Goal: Check status: Check status

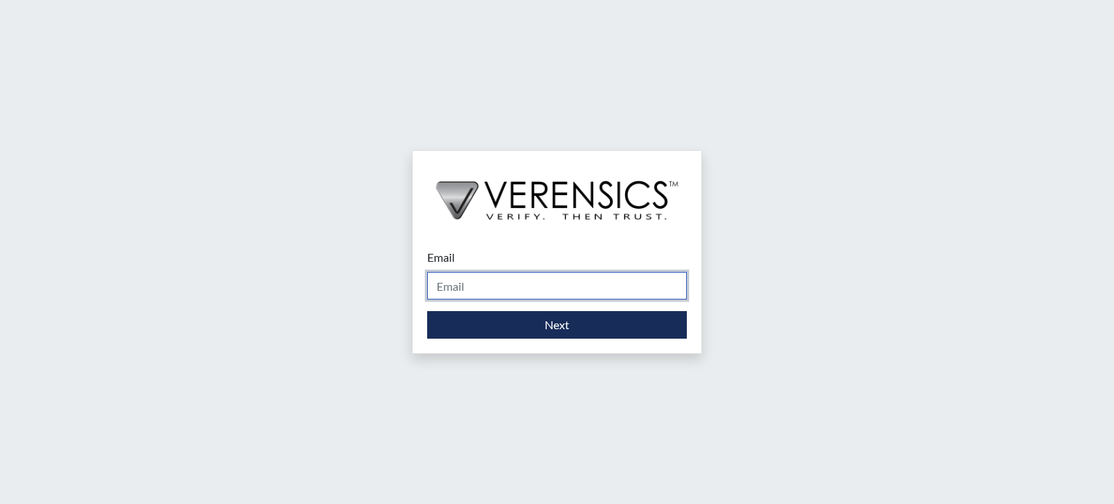
click at [554, 292] on input "Email" at bounding box center [557, 286] width 260 height 28
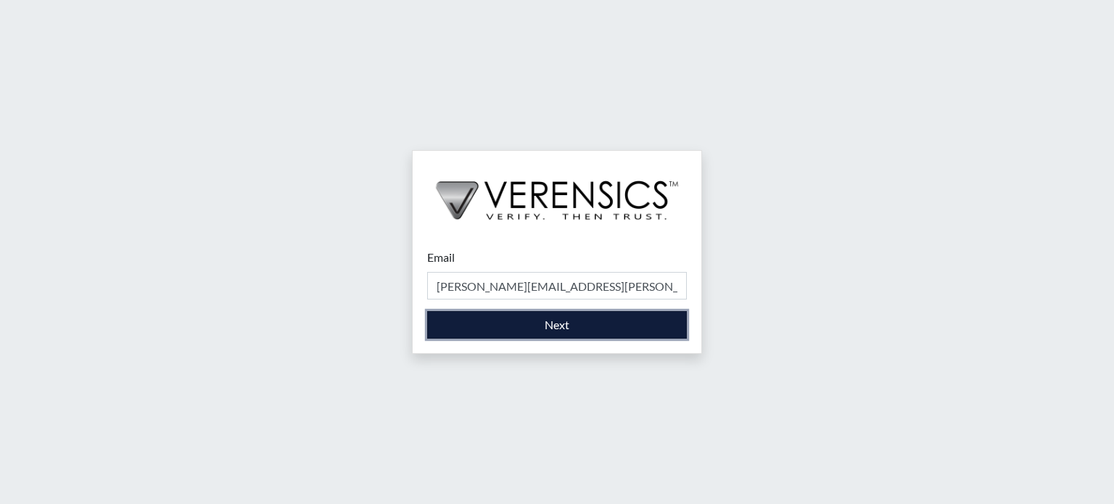
click at [573, 327] on button "Next" at bounding box center [557, 325] width 260 height 28
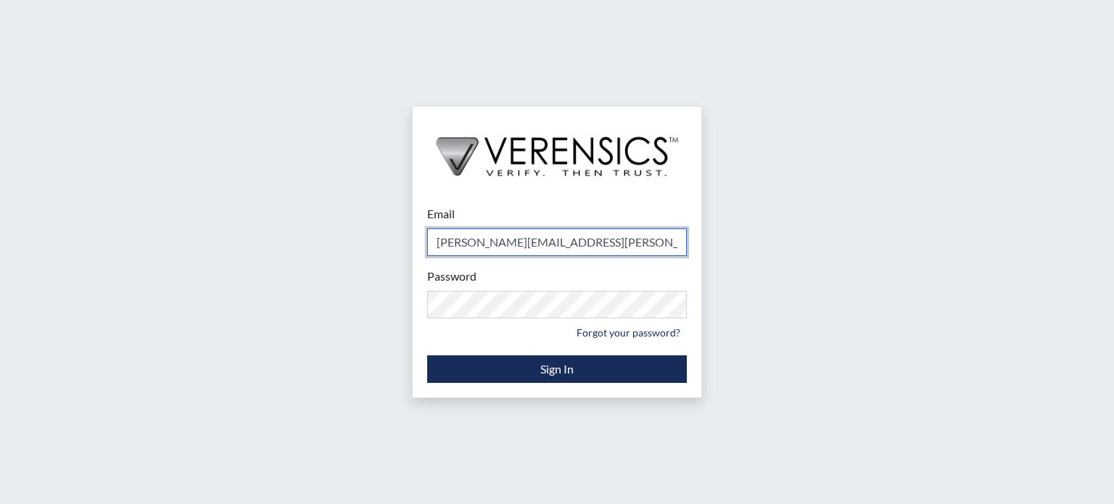
type input "[PERSON_NAME][EMAIL_ADDRESS][PERSON_NAME][DOMAIN_NAME]"
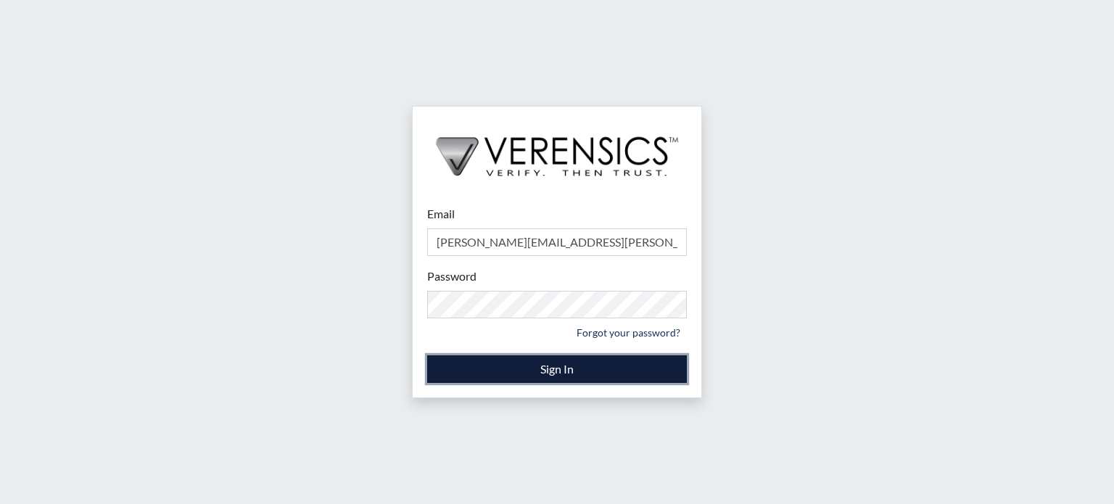
click at [543, 363] on button "Sign In" at bounding box center [557, 369] width 260 height 28
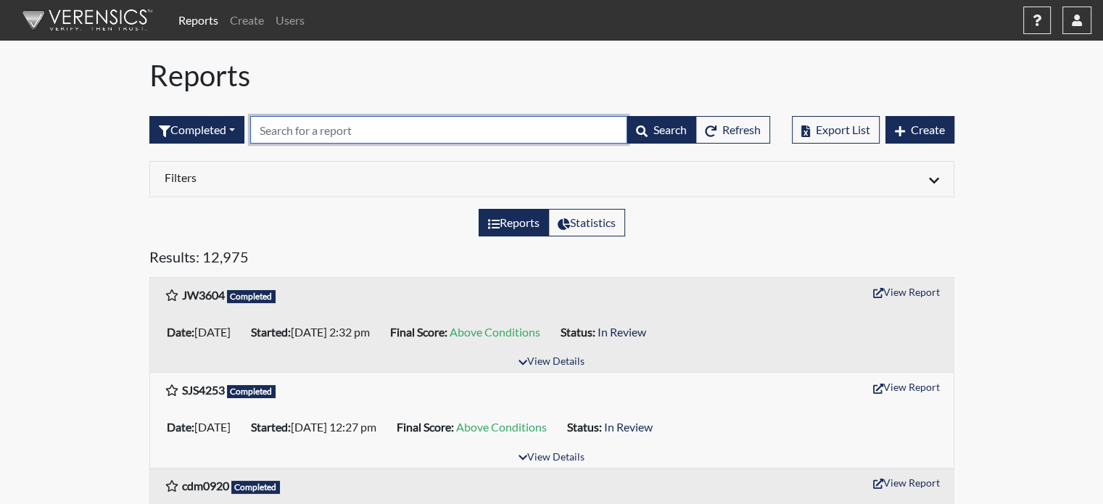
click at [356, 130] on input "text" at bounding box center [438, 130] width 377 height 28
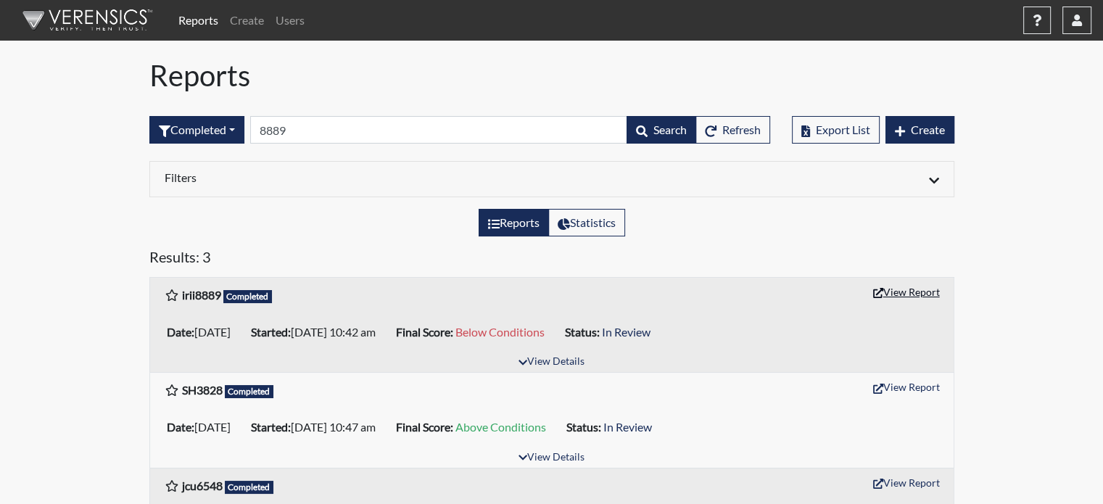
click at [904, 287] on button "View Report" at bounding box center [907, 292] width 80 height 22
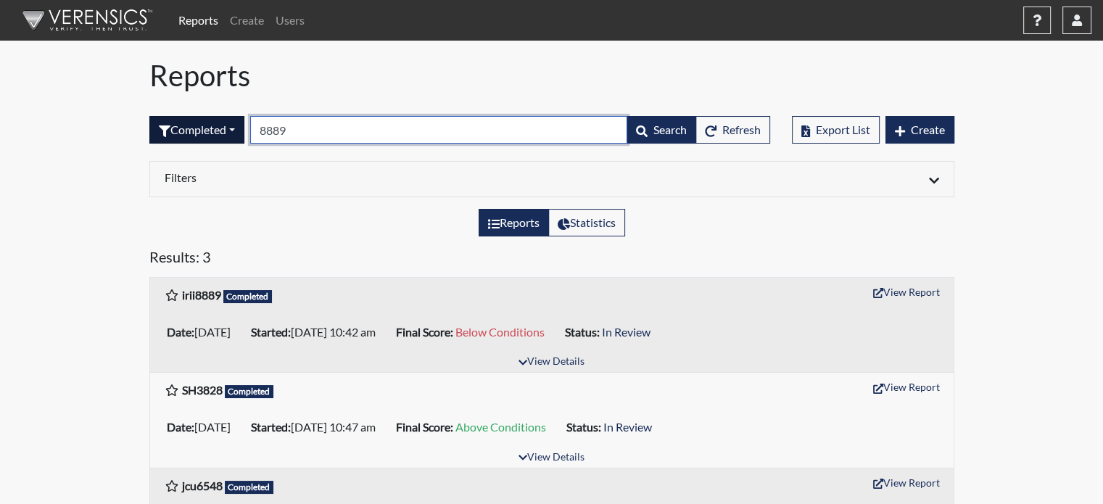
drag, startPoint x: 309, startPoint y: 132, endPoint x: 151, endPoint y: 139, distance: 158.3
click at [152, 139] on form "Completed All Created Sent by email In Progress Declined Completed 8889 Search …" at bounding box center [459, 130] width 621 height 28
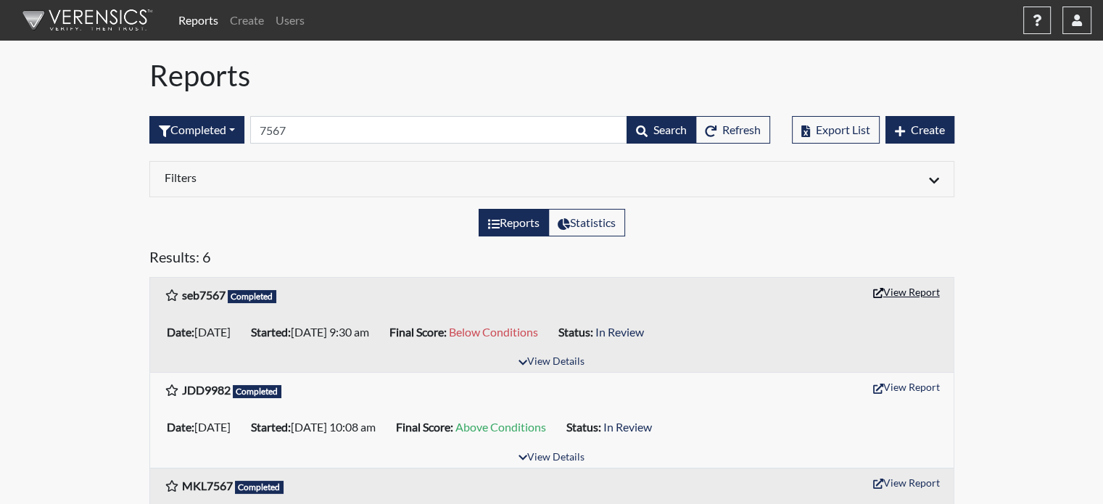
click at [922, 295] on button "View Report" at bounding box center [907, 292] width 80 height 22
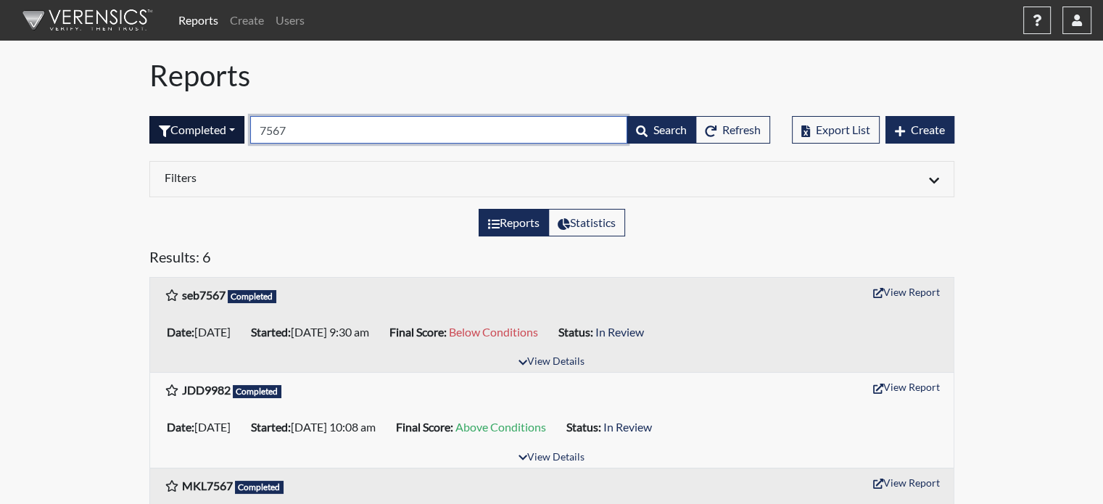
drag, startPoint x: 294, startPoint y: 130, endPoint x: 212, endPoint y: 128, distance: 82.0
click at [212, 128] on form "Completed All Created Sent by email In Progress Declined Completed 7567 Search …" at bounding box center [459, 130] width 621 height 28
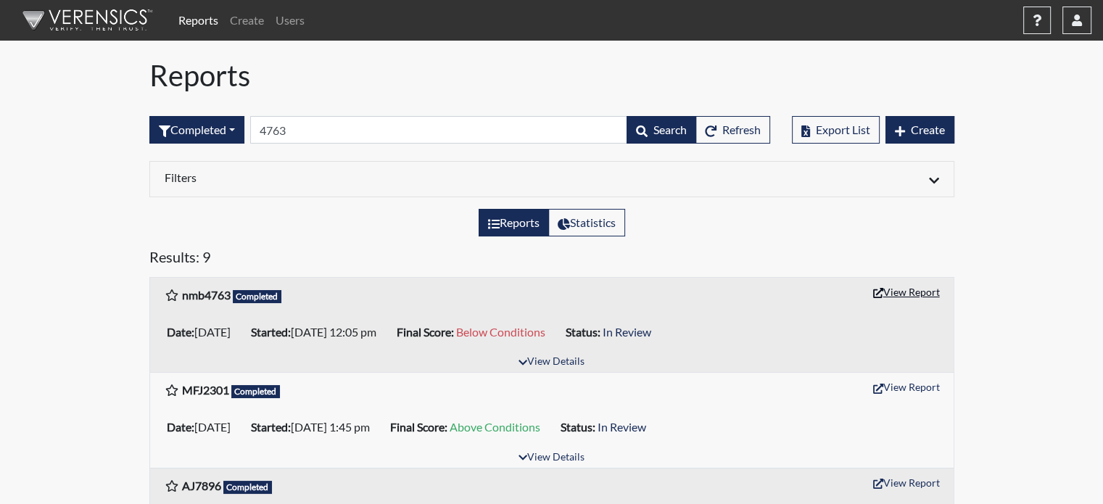
click at [917, 284] on button "View Report" at bounding box center [907, 292] width 80 height 22
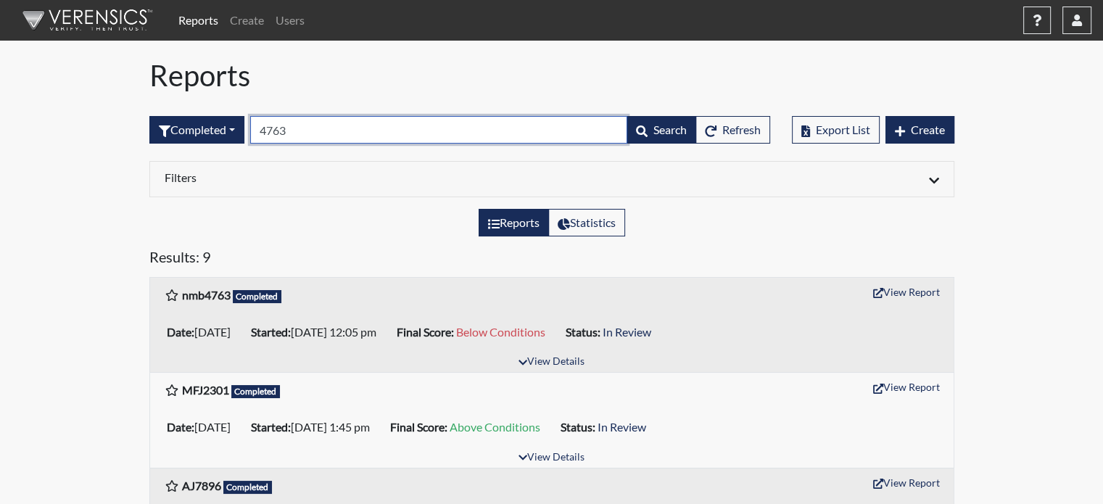
drag, startPoint x: 295, startPoint y: 131, endPoint x: 193, endPoint y: 153, distance: 104.7
click at [193, 153] on div "Completed All Created Sent by email In Progress Declined Completed 4763 Search …" at bounding box center [459, 130] width 621 height 62
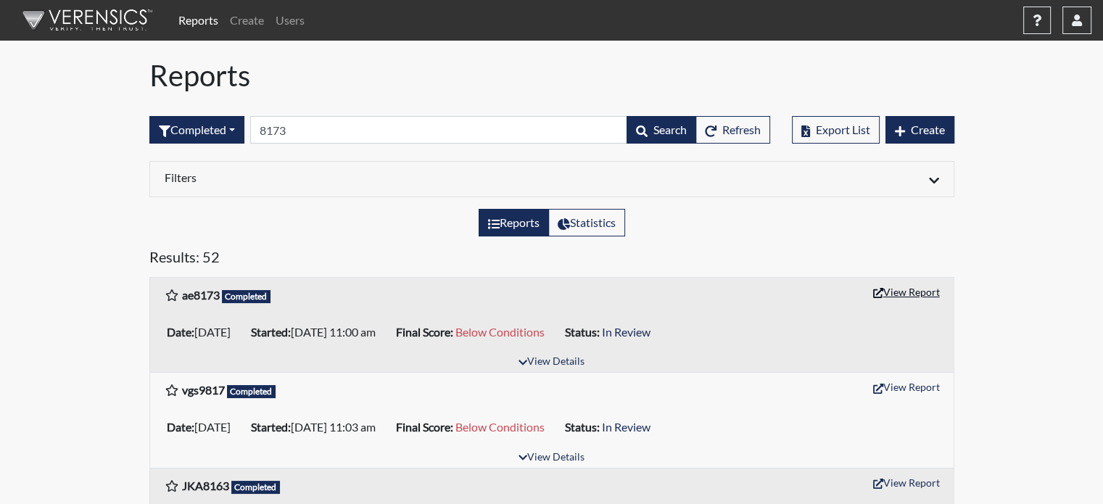
click at [902, 286] on button "View Report" at bounding box center [907, 292] width 80 height 22
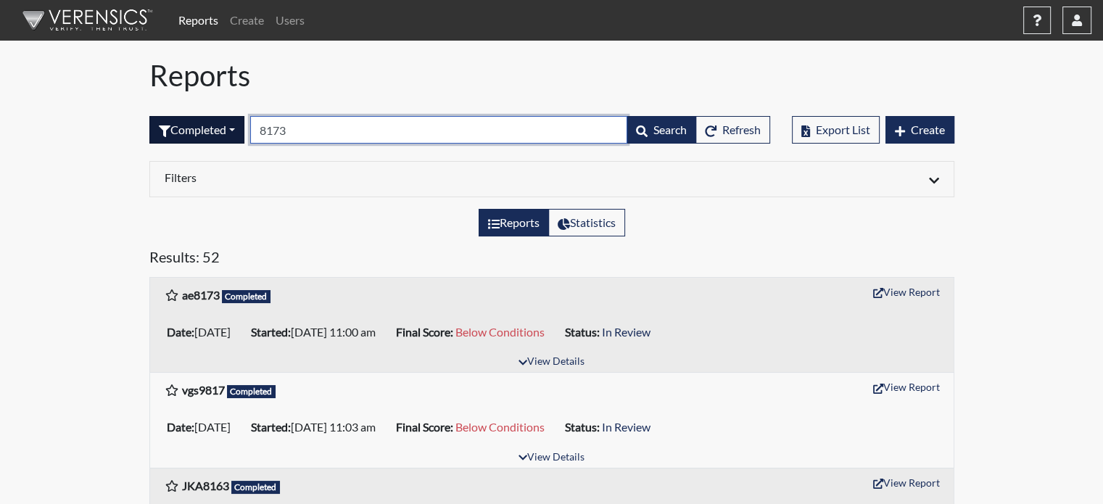
drag, startPoint x: 297, startPoint y: 130, endPoint x: 205, endPoint y: 131, distance: 91.4
click at [205, 131] on form "Completed All Created Sent by email In Progress Declined Completed 8173 Search …" at bounding box center [459, 130] width 621 height 28
type input "7322"
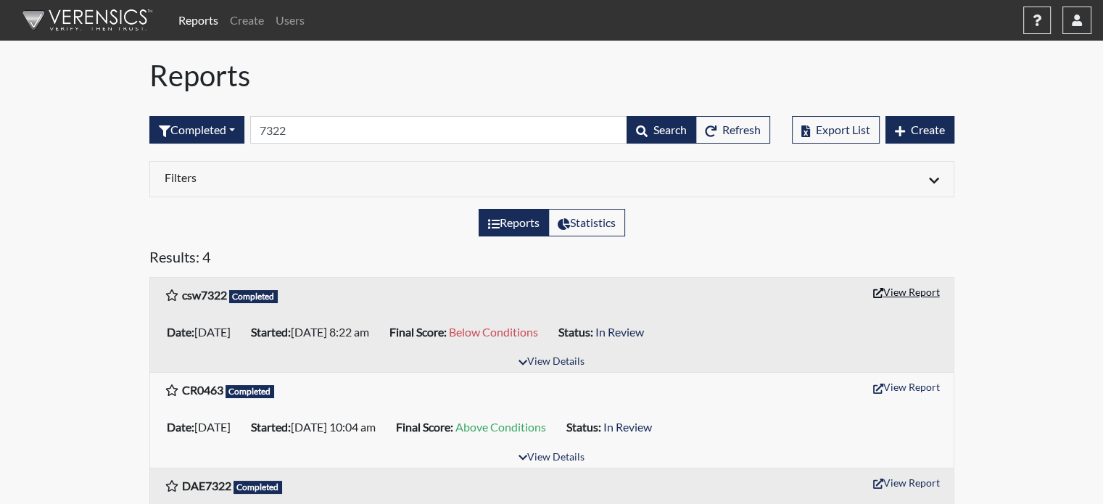
click at [911, 289] on button "View Report" at bounding box center [907, 292] width 80 height 22
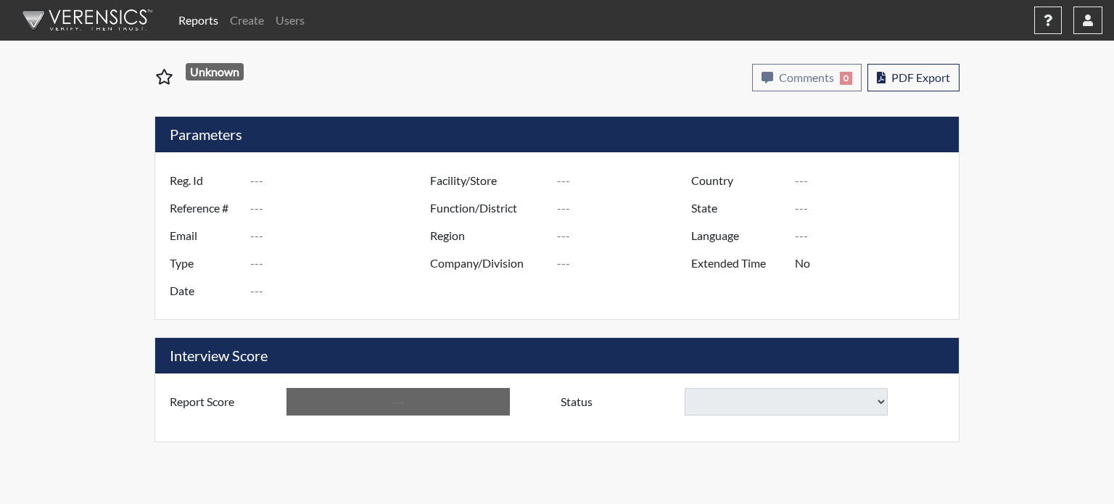
type input "irii8889"
type input "51143"
type input "---"
type input "Corrections Pre-Employment"
type input "[DATE]"
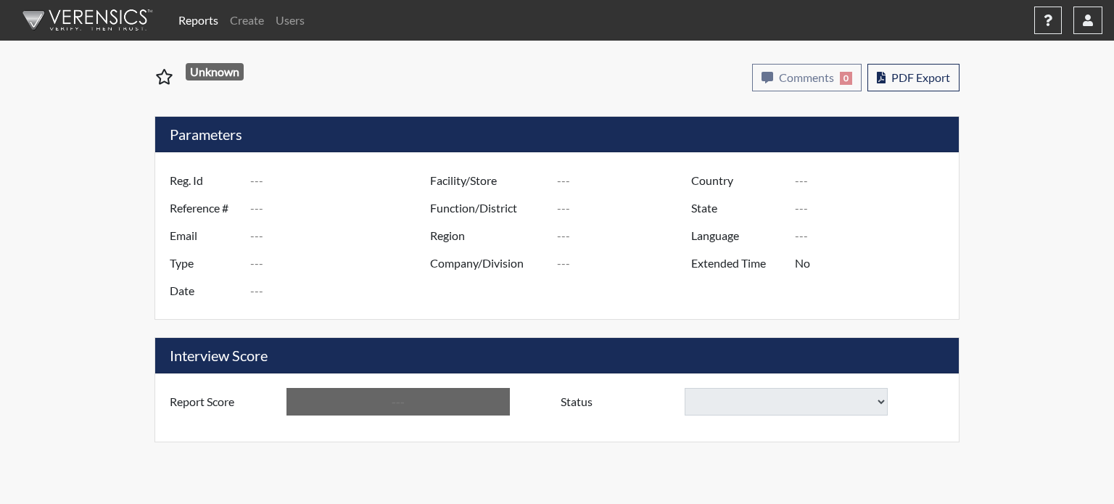
type input "Pulaski SP"
type input "[GEOGRAPHIC_DATA]"
type input "[US_STATE]"
type input "English"
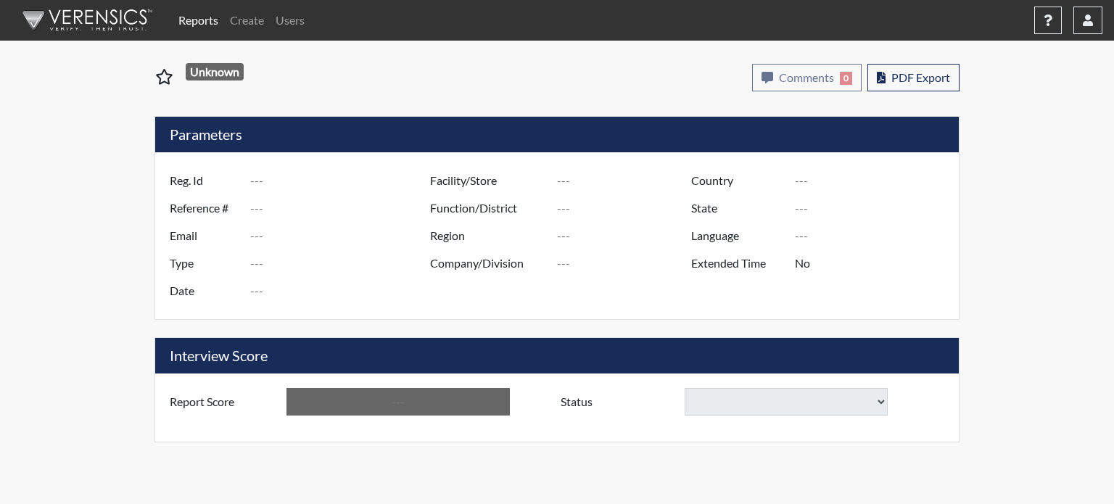
type input "Below Conditions"
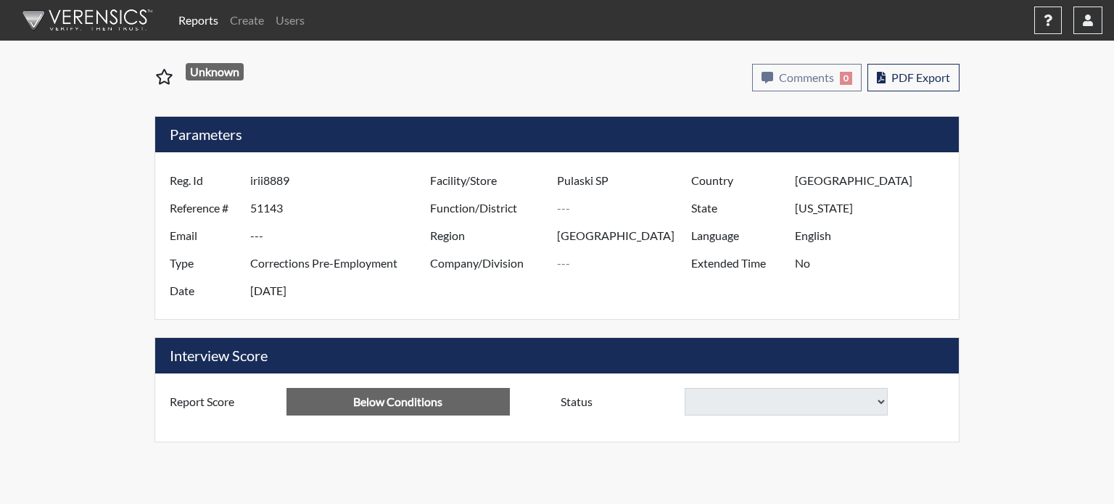
select select
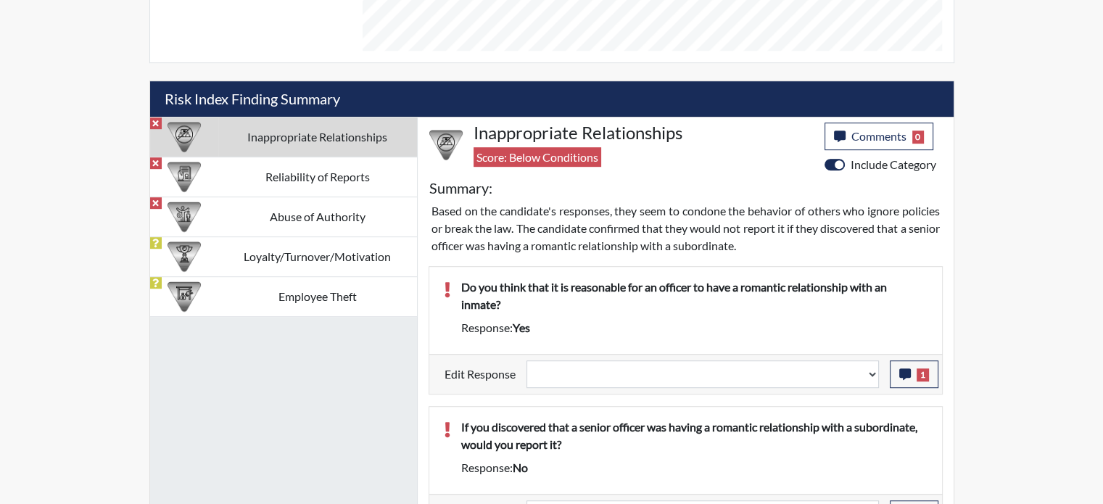
scroll to position [798, 0]
click at [902, 374] on icon "button" at bounding box center [905, 374] width 12 height 12
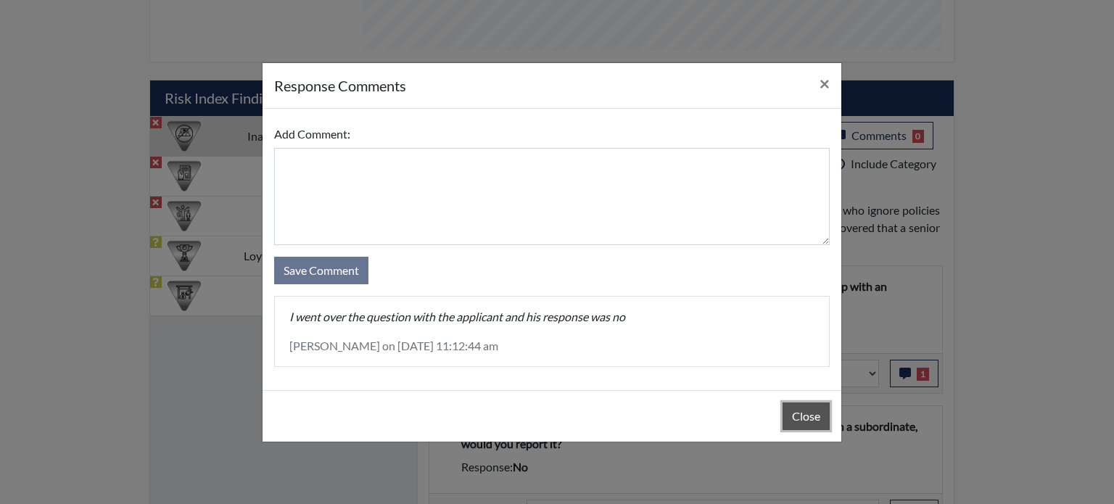
click at [811, 421] on button "Close" at bounding box center [806, 417] width 47 height 28
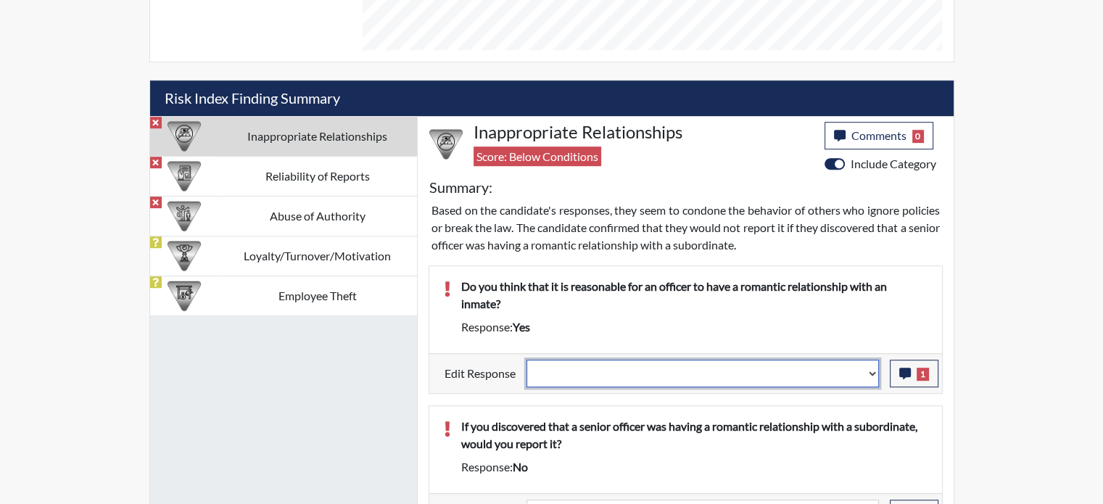
click at [870, 371] on select "Question is not relevant. Results will be updated. Reasonable explanation provi…" at bounding box center [703, 374] width 352 height 28
select select "reasonable-explanation-provided"
click at [527, 360] on select "Question is not relevant. Results will be updated. Reasonable explanation provi…" at bounding box center [703, 374] width 352 height 28
select select
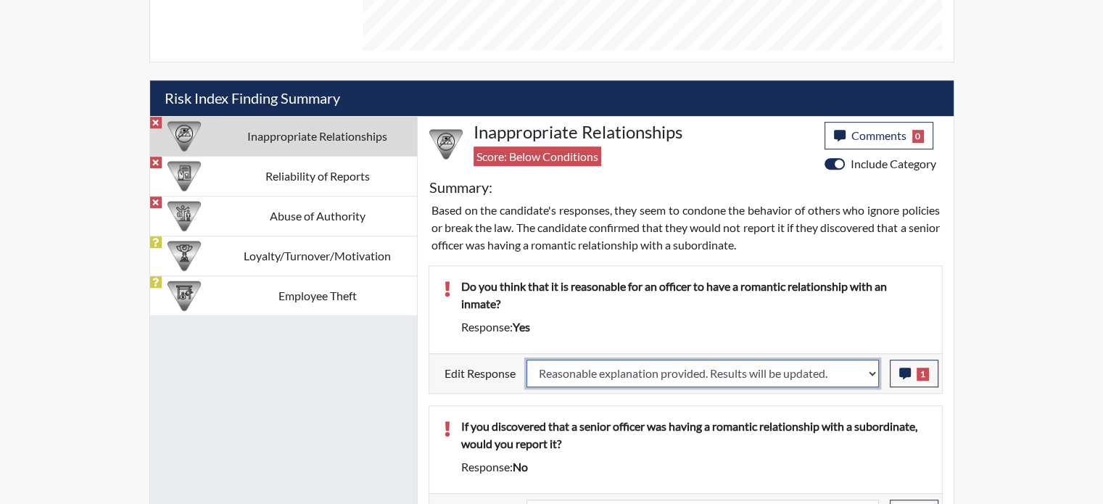
select select
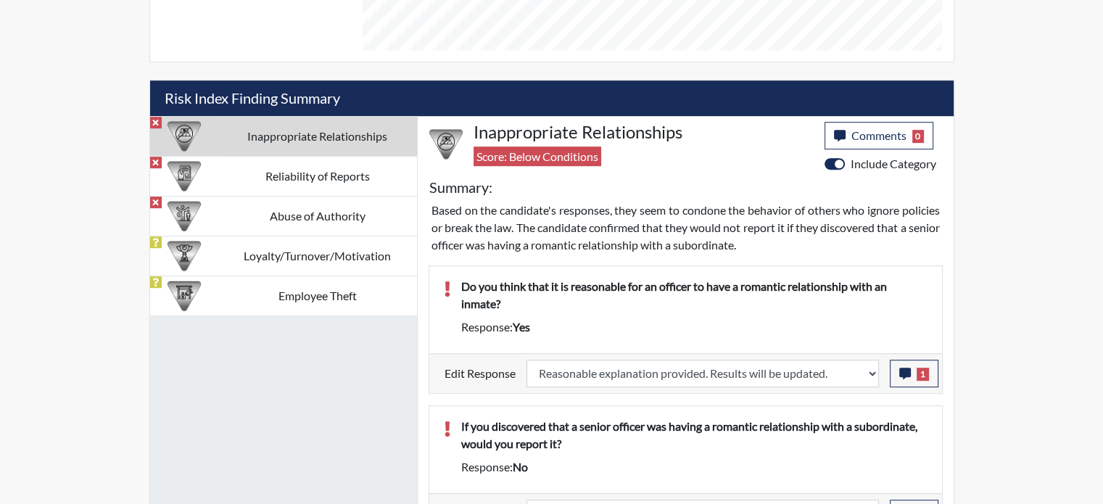
select select
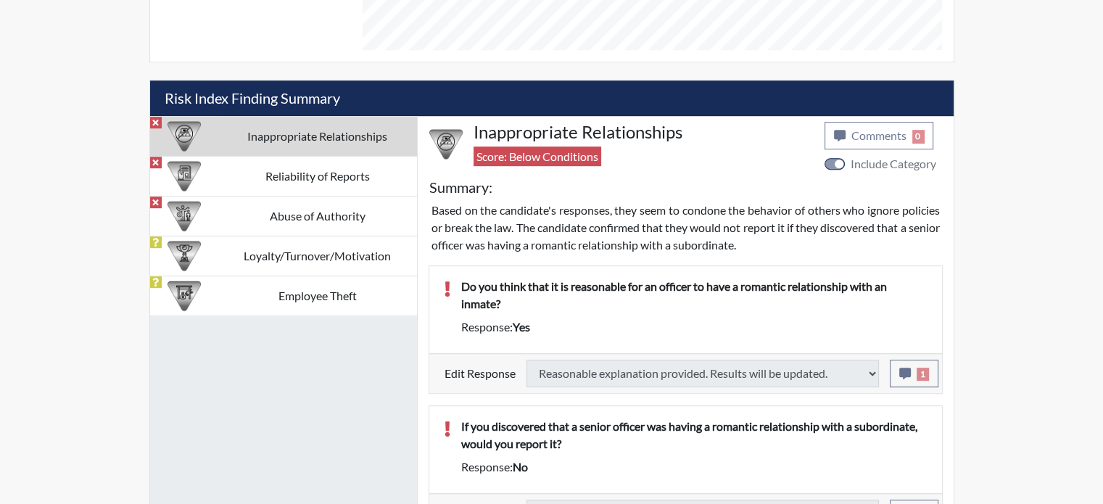
select select
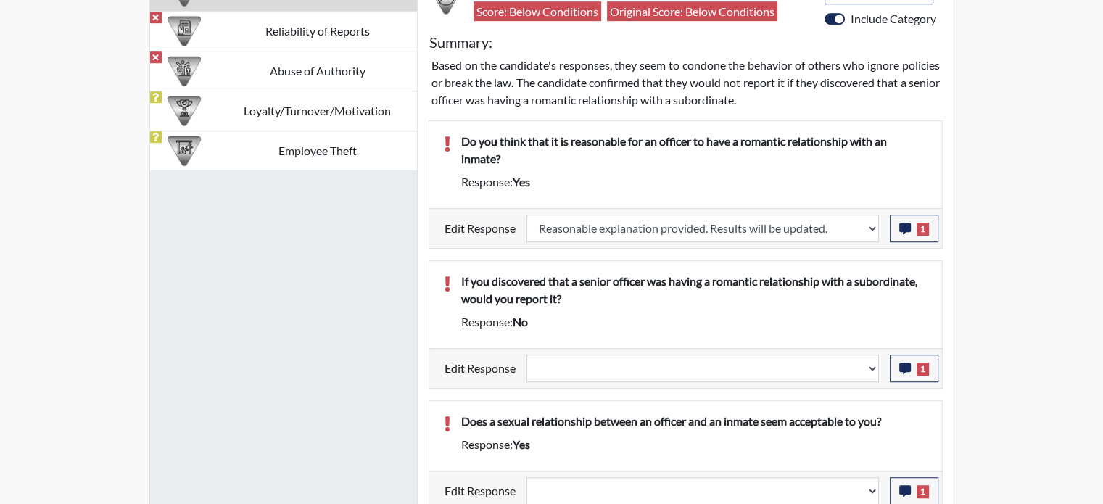
scroll to position [1088, 0]
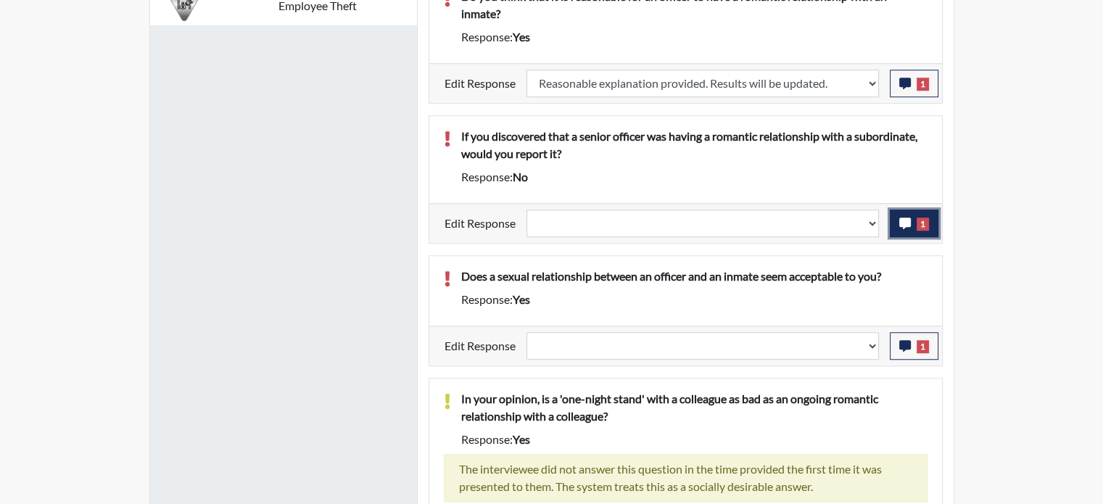
click at [909, 220] on icon "button" at bounding box center [905, 224] width 12 height 12
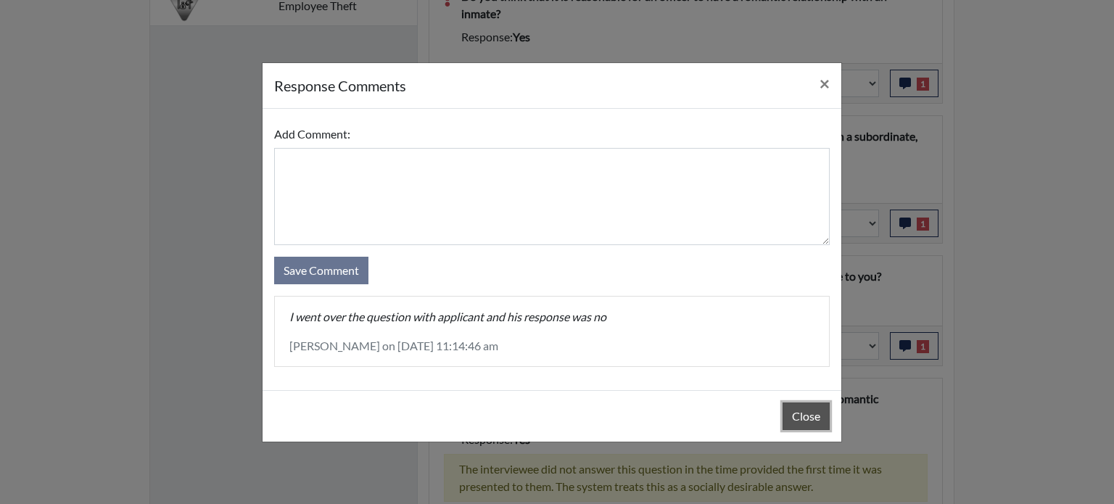
drag, startPoint x: 809, startPoint y: 412, endPoint x: 813, endPoint y: 405, distance: 7.5
click at [809, 411] on button "Close" at bounding box center [806, 417] width 47 height 28
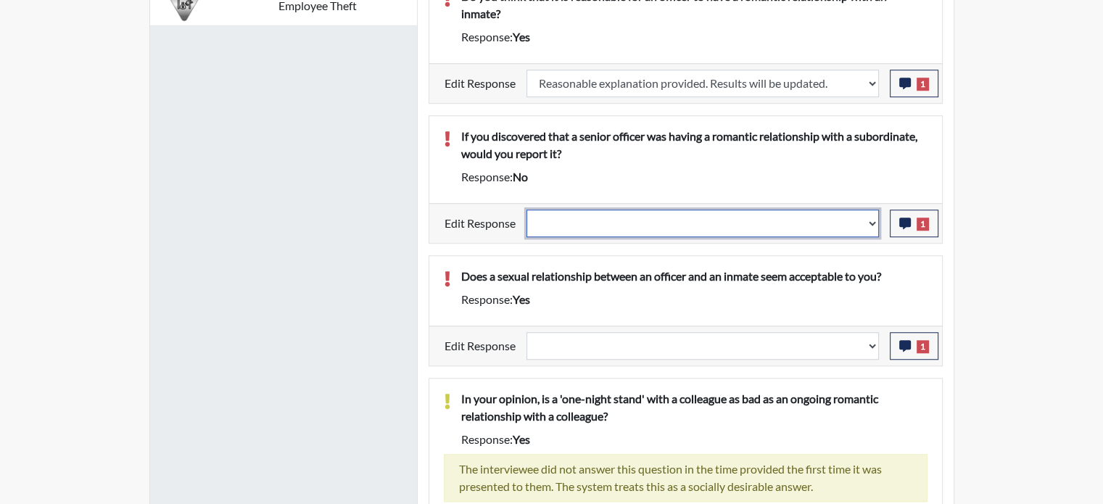
click at [868, 218] on select "Question is not relevant. Results will be updated. Reasonable explanation provi…" at bounding box center [703, 224] width 352 height 28
select select "reasonable-explanation-provided"
click at [527, 210] on select "Question is not relevant. Results will be updated. Reasonable explanation provi…" at bounding box center [703, 224] width 352 height 28
select select
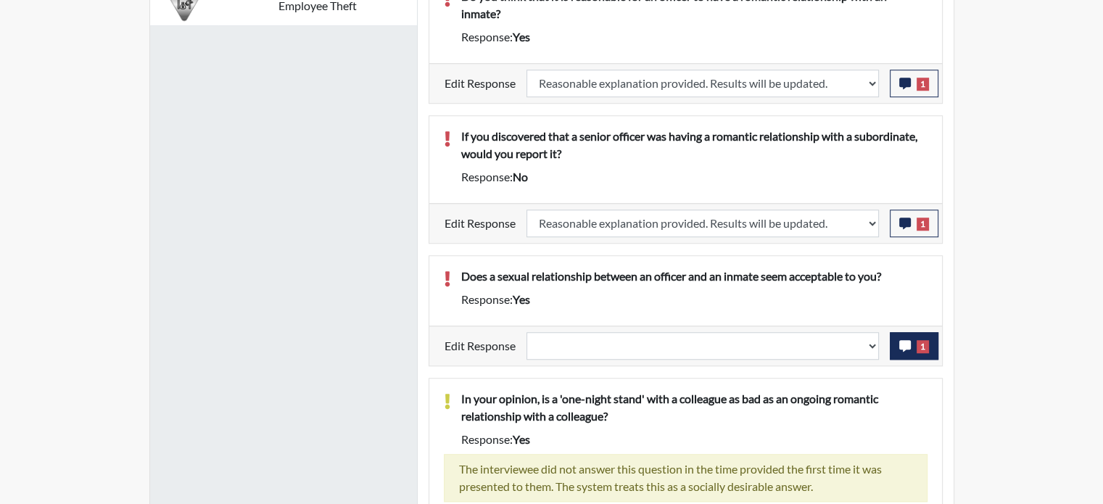
select select
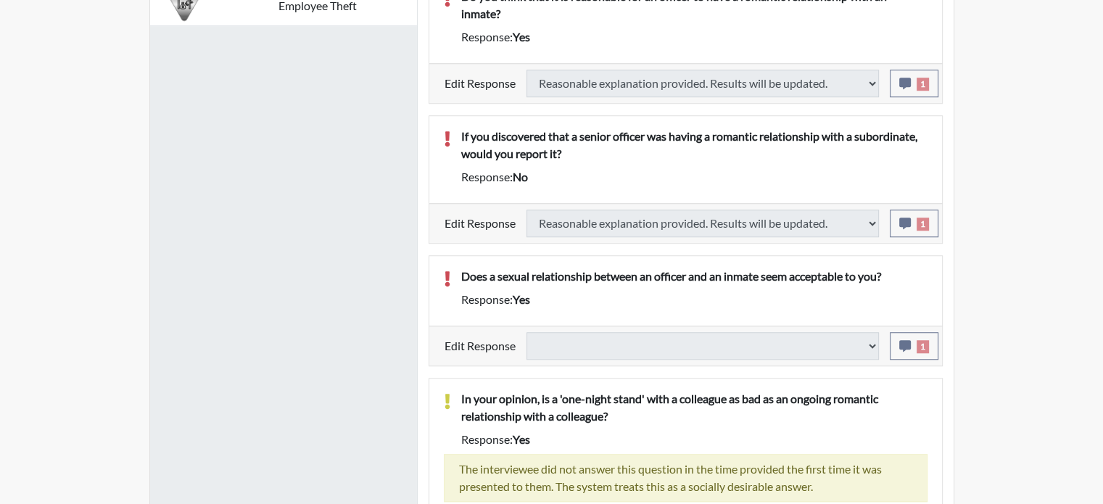
select select
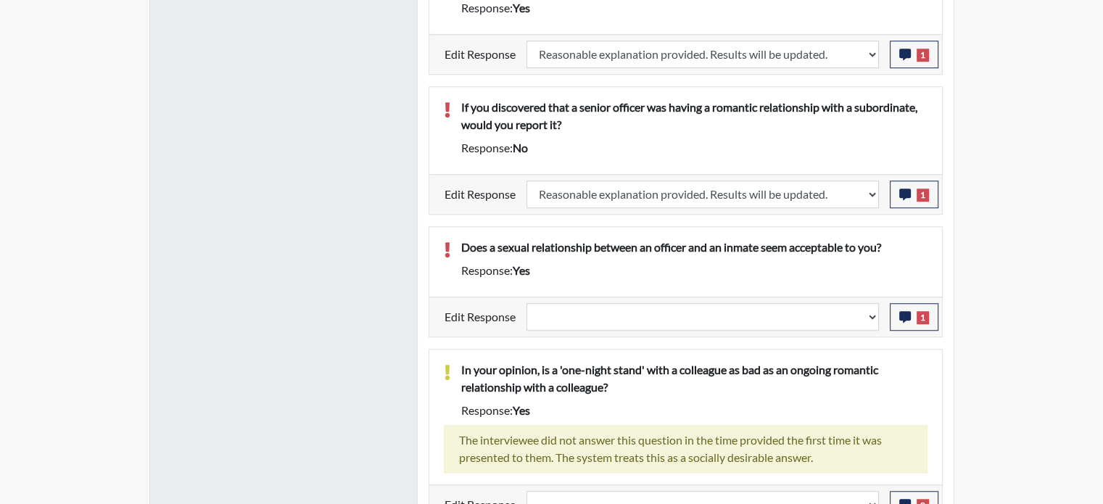
scroll to position [1134, 0]
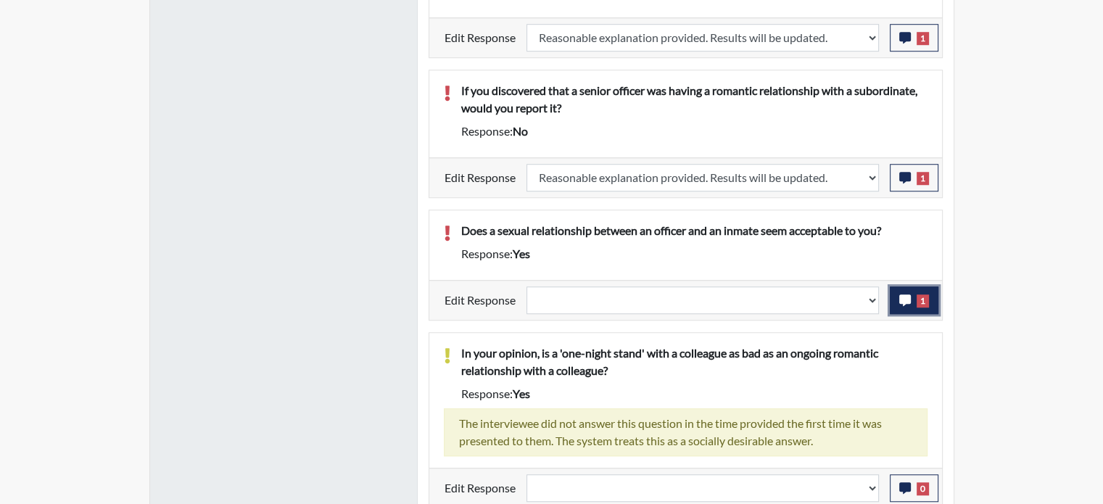
click at [908, 298] on icon "button" at bounding box center [905, 300] width 12 height 12
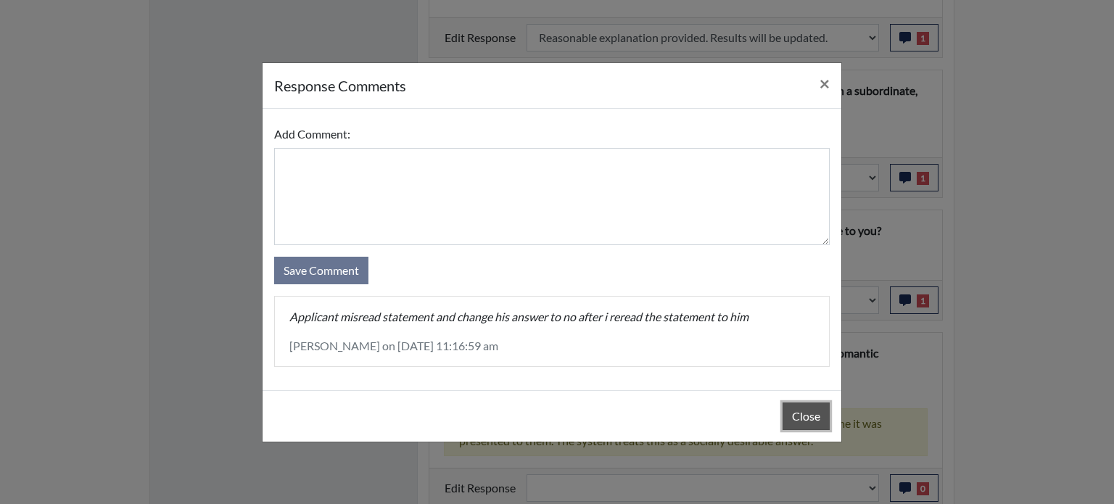
click at [801, 411] on button "Close" at bounding box center [806, 417] width 47 height 28
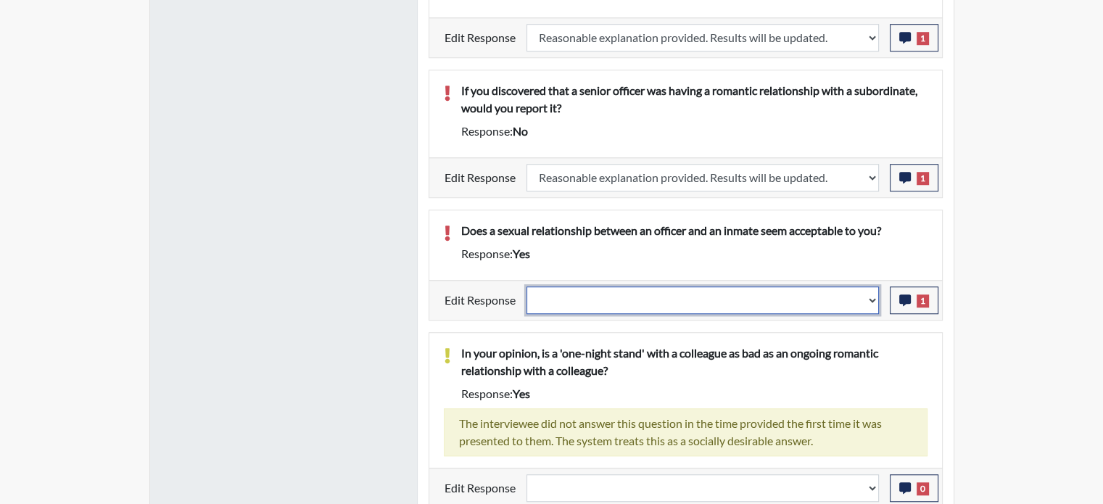
click at [870, 299] on select "Question is not relevant. Results will be updated. Reasonable explanation provi…" at bounding box center [703, 300] width 352 height 28
select select "reasonable-explanation-provided"
click at [527, 286] on select "Question is not relevant. Results will be updated. Reasonable explanation provi…" at bounding box center [703, 300] width 352 height 28
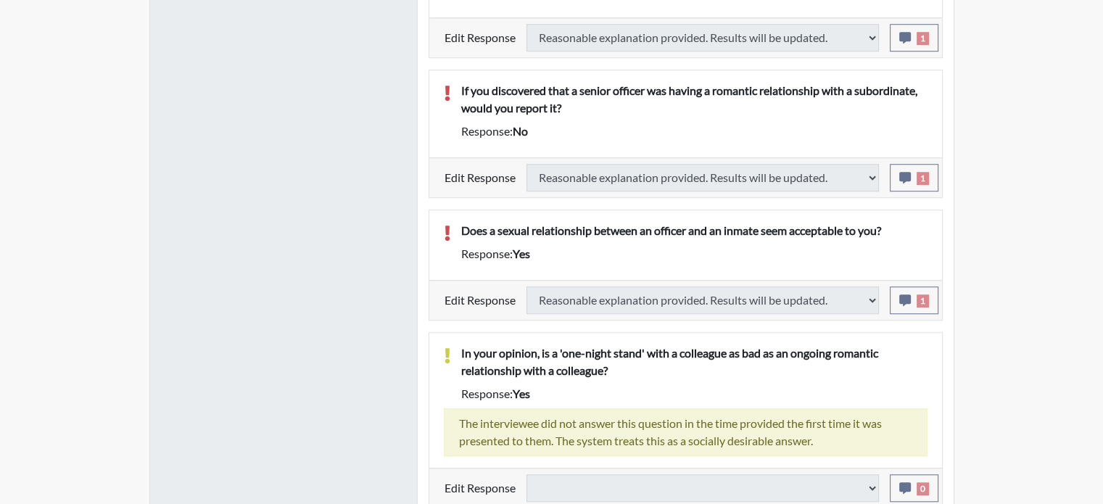
select select
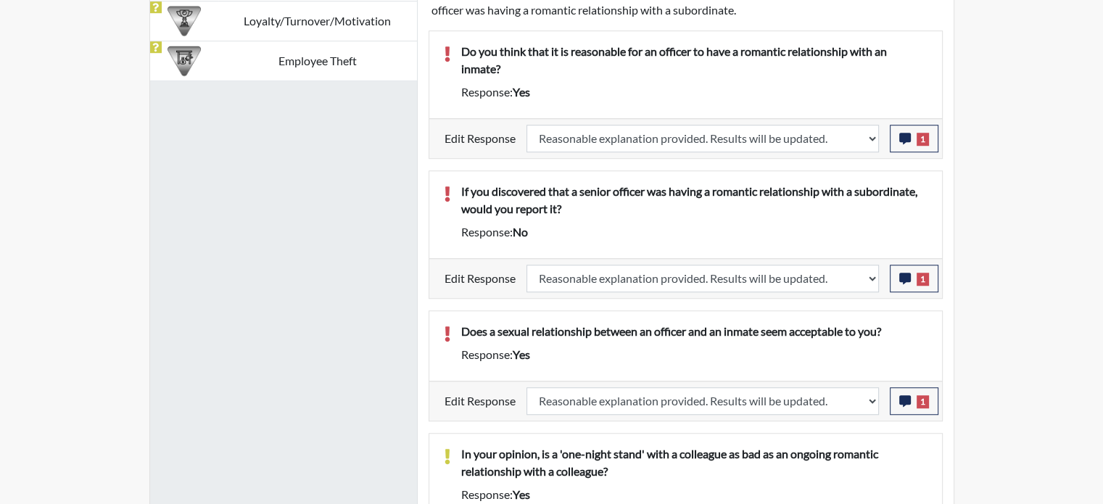
scroll to position [844, 0]
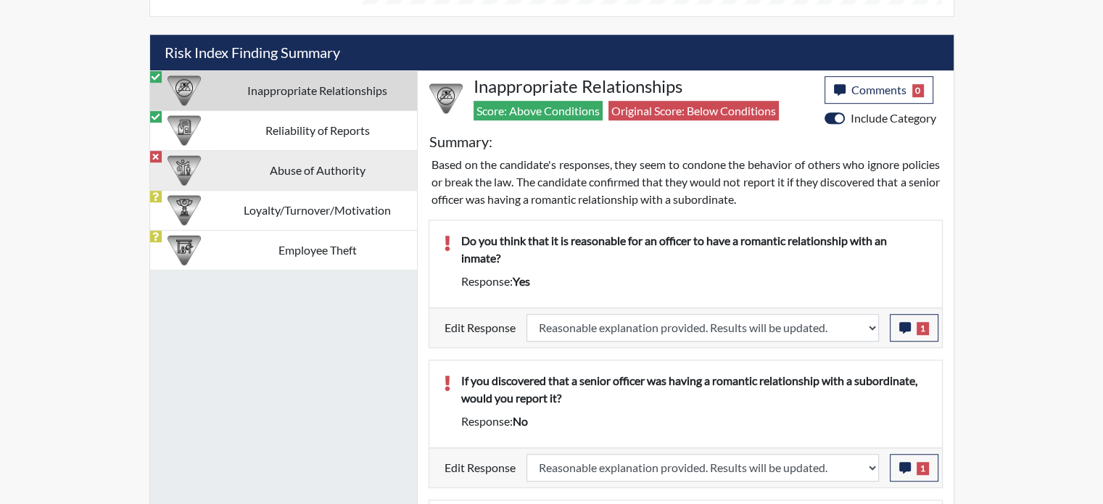
click at [367, 173] on td "Abuse of Authority" at bounding box center [317, 170] width 199 height 40
select select
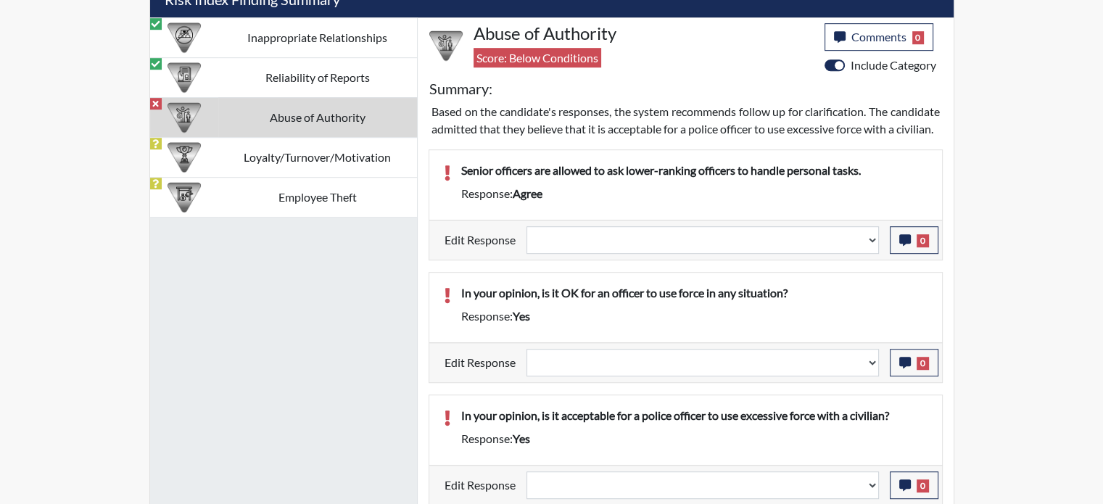
scroll to position [912, 0]
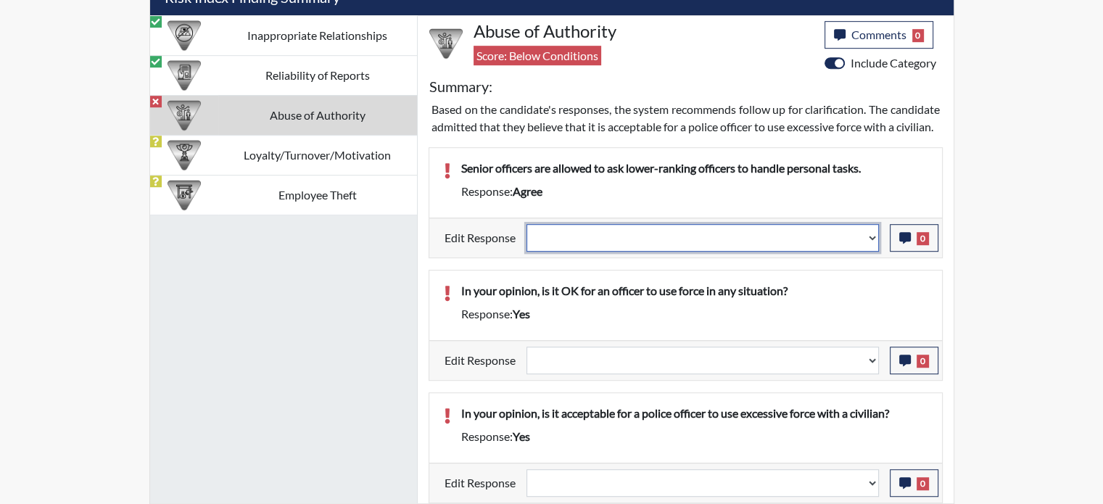
click at [872, 238] on select "Question is not relevant. Results will be updated. Reasonable explanation provi…" at bounding box center [703, 238] width 352 height 28
select select "reasonable-explanation-provided"
click at [527, 225] on select "Question is not relevant. Results will be updated. Reasonable explanation provi…" at bounding box center [703, 238] width 352 height 28
select select
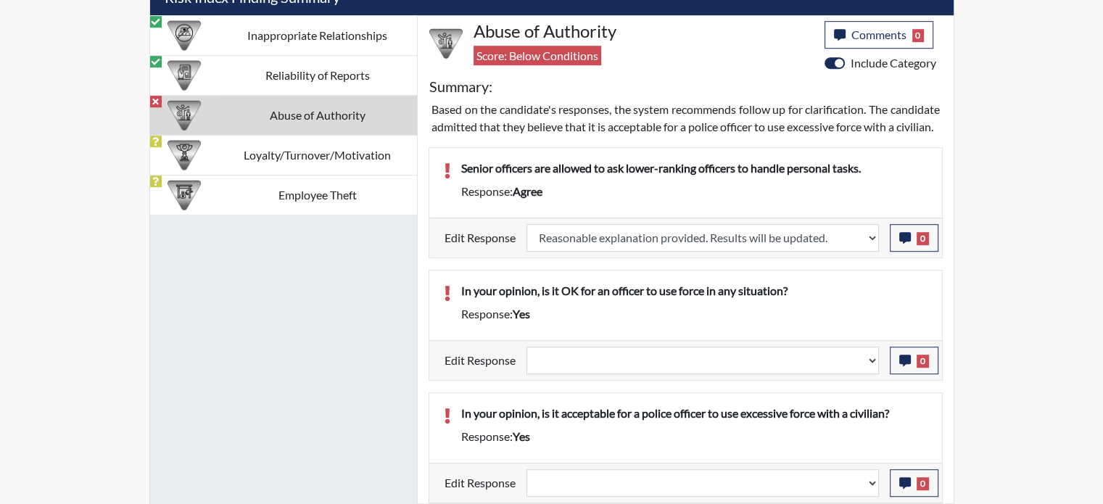
select select
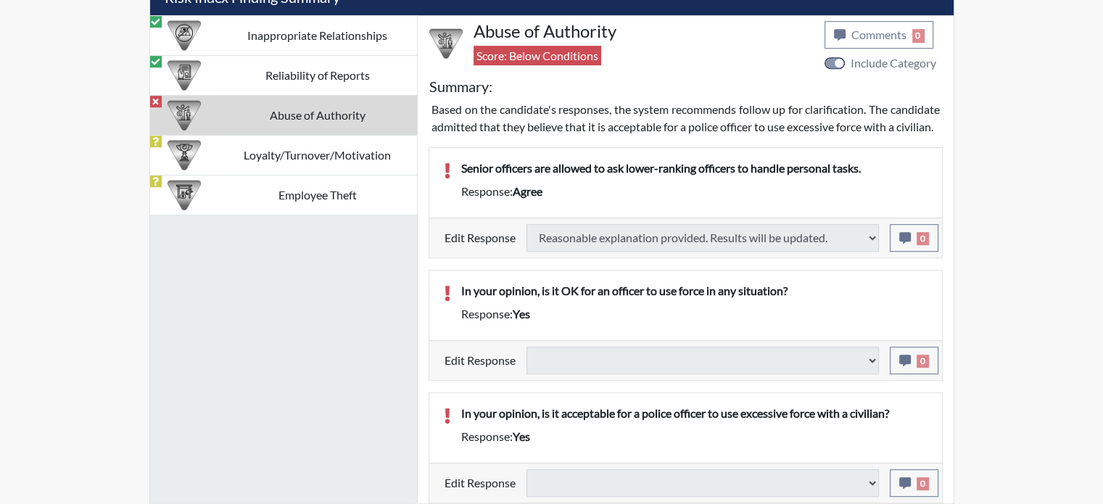
type input "Above Conditions"
select select
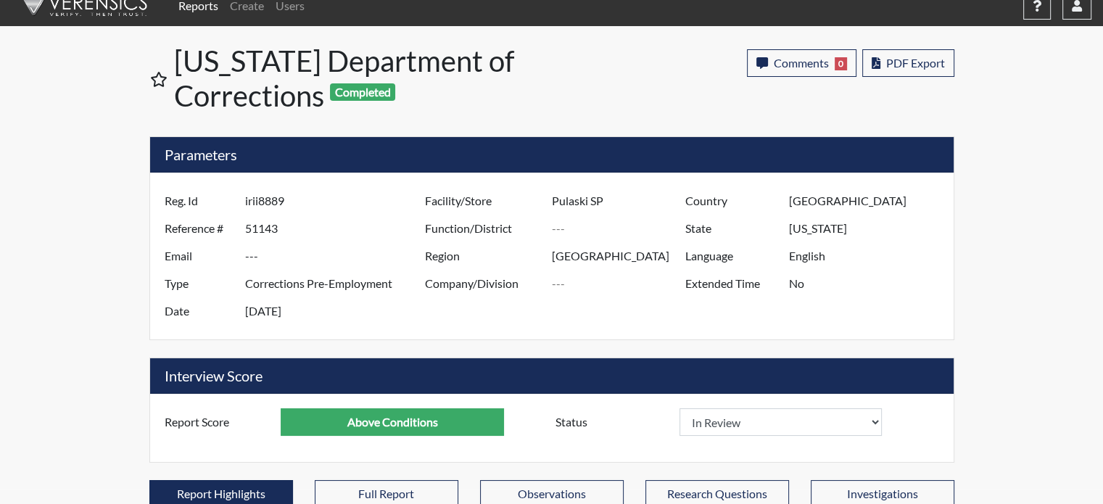
scroll to position [0, 0]
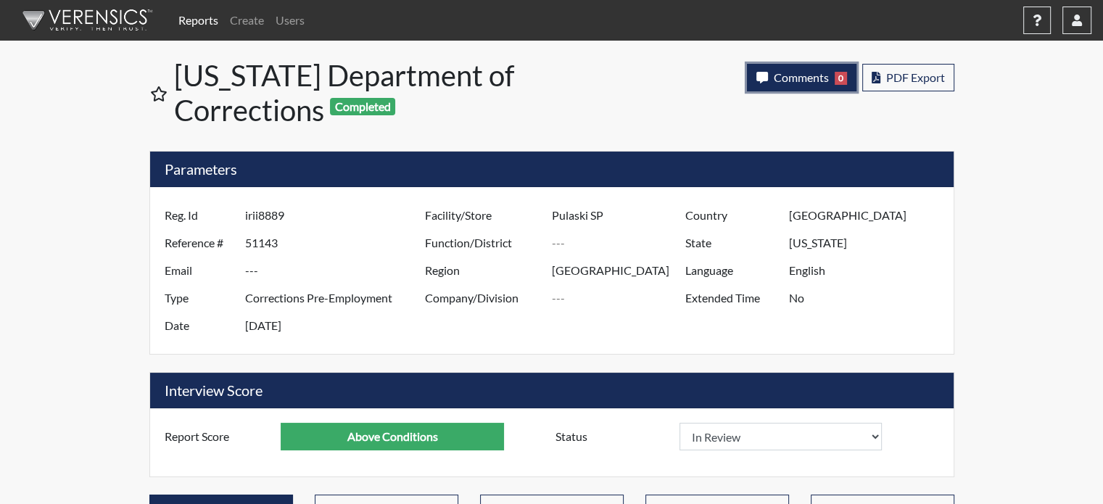
click at [809, 81] on span "Comments" at bounding box center [801, 77] width 55 height 14
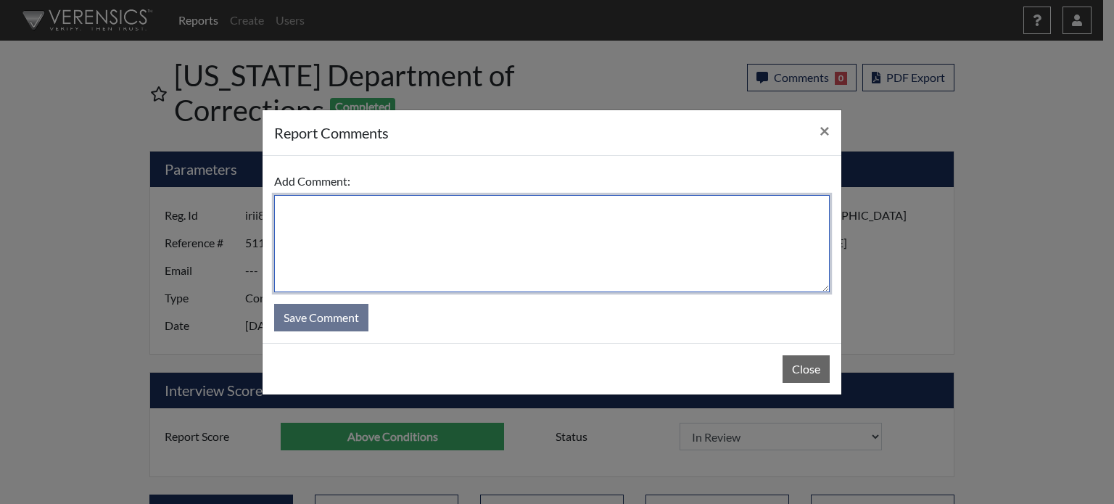
click at [677, 213] on textarea at bounding box center [552, 243] width 556 height 97
type textarea "SL 9/9/25"
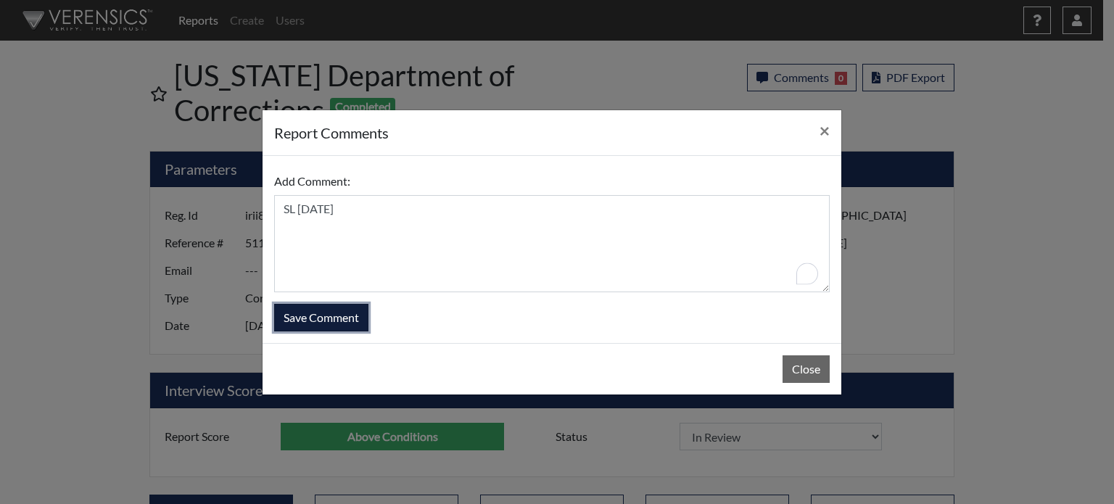
click at [333, 316] on button "Save Comment" at bounding box center [321, 318] width 94 height 28
select select
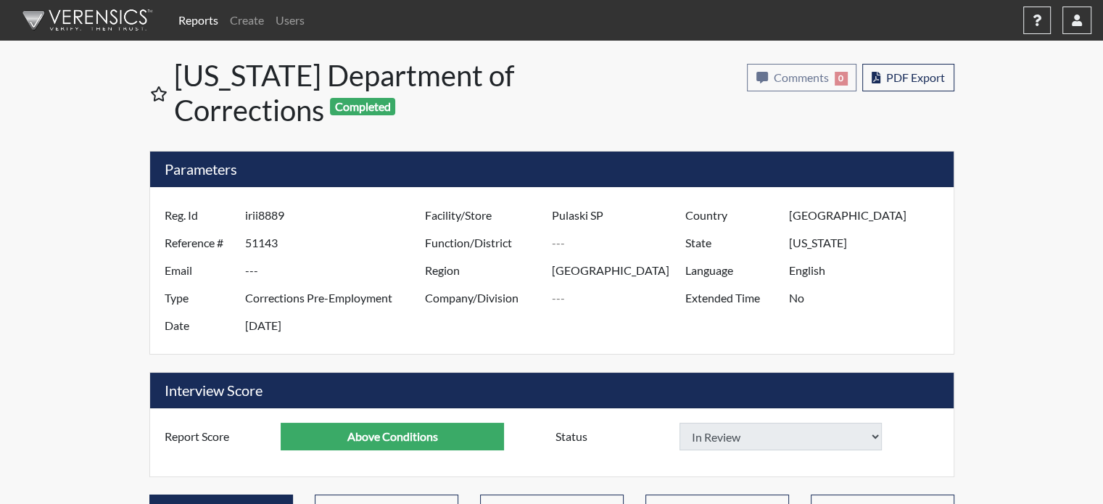
select select
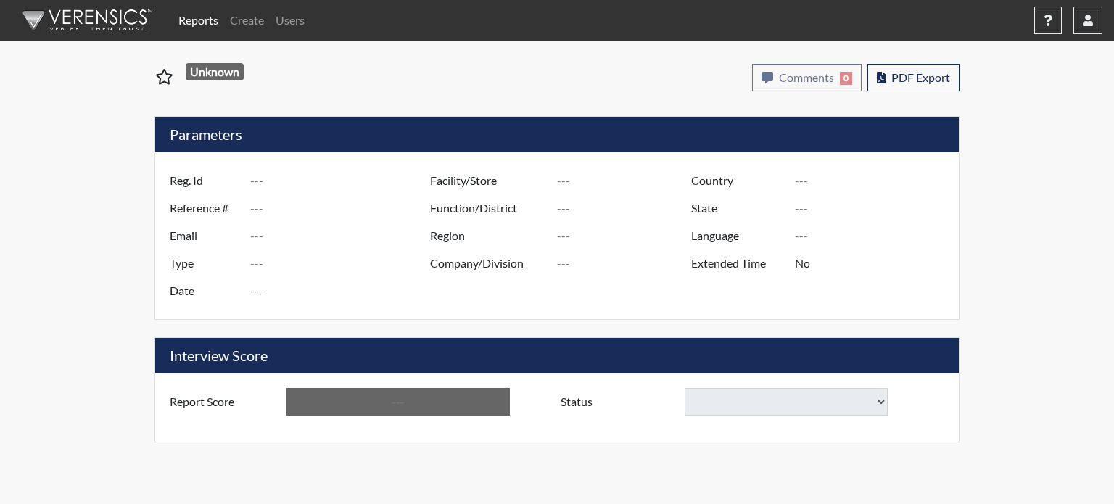
type input "seb7567"
type input "51136"
type input "---"
type input "Corrections Pre-Employment"
type input "[DATE]"
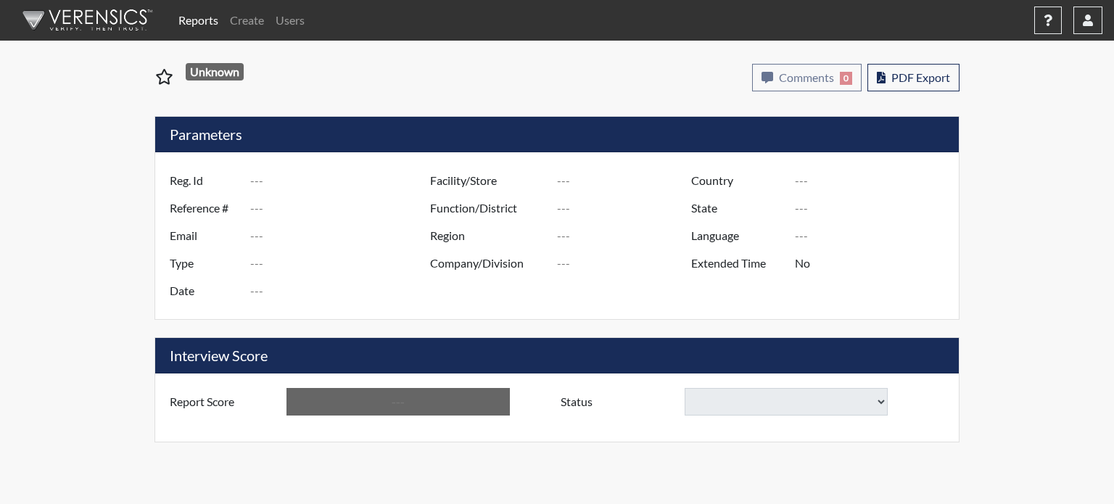
type input "Pulaski SP"
type input "[GEOGRAPHIC_DATA]"
type input "[US_STATE]"
type input "English"
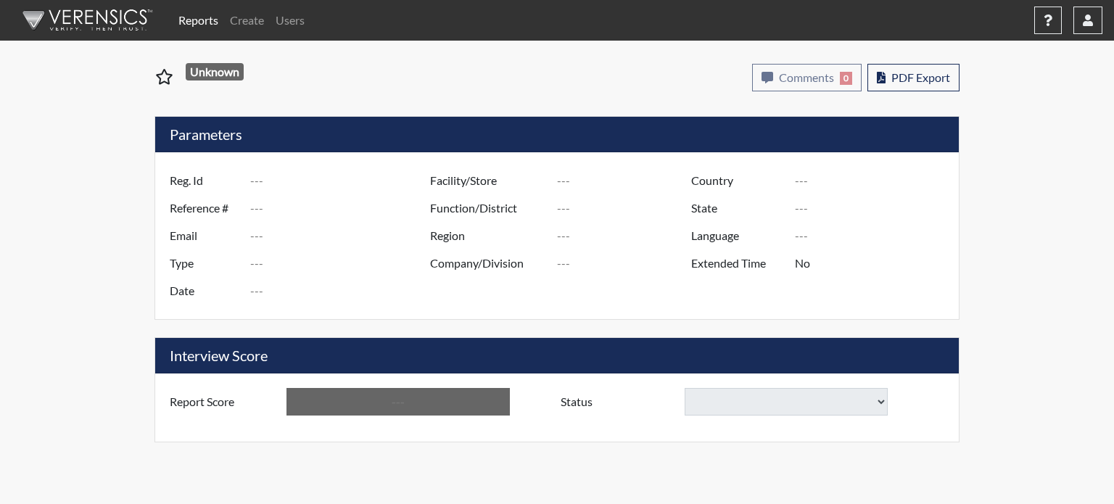
type input "Below Conditions"
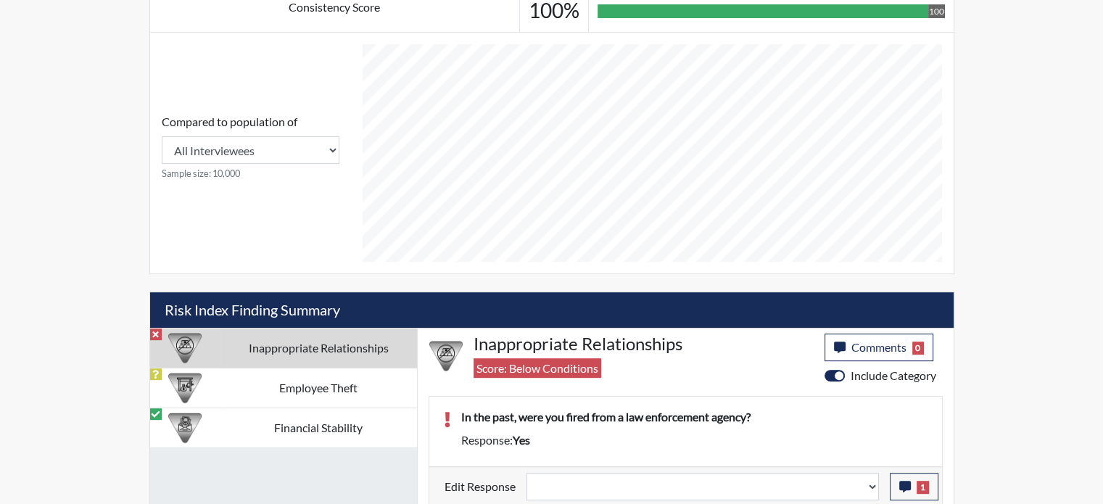
scroll to position [586, 0]
click at [899, 483] on icon "button" at bounding box center [905, 487] width 12 height 12
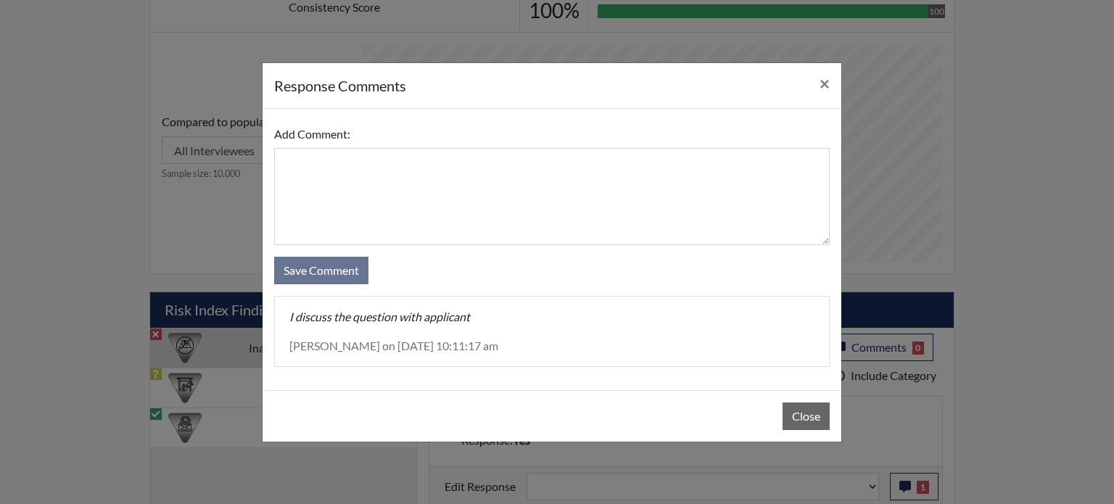
click at [896, 483] on div "response Comments × Add Comment: Save Comment I discuss the question with appli…" at bounding box center [557, 252] width 1114 height 504
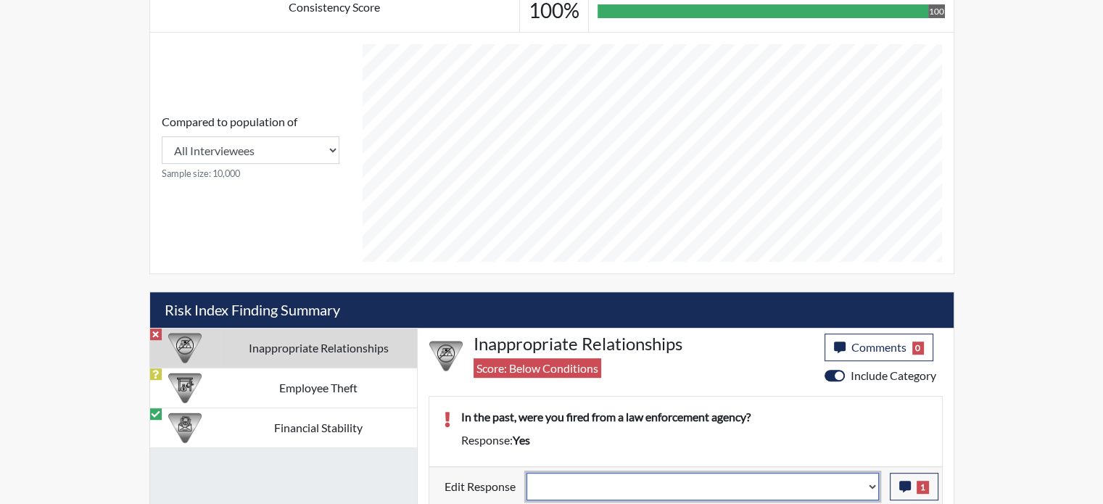
click at [873, 484] on select "Question is not relevant. Results will be updated. Reasonable explanation provi…" at bounding box center [703, 487] width 352 height 28
select select "reasonable-explanation-provided"
click at [527, 473] on select "Question is not relevant. Results will be updated. Reasonable explanation provi…" at bounding box center [703, 487] width 352 height 28
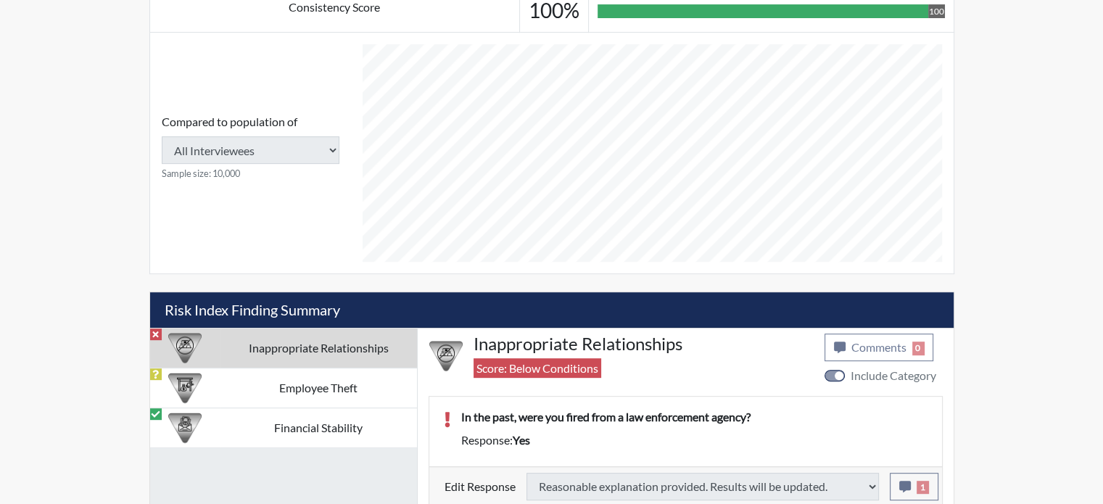
type input "Above Conditions"
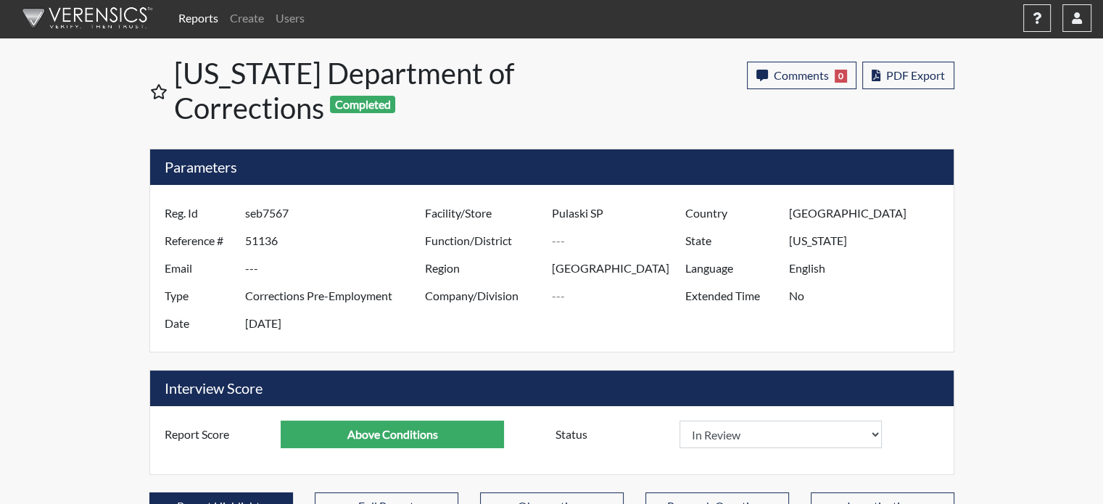
scroll to position [0, 0]
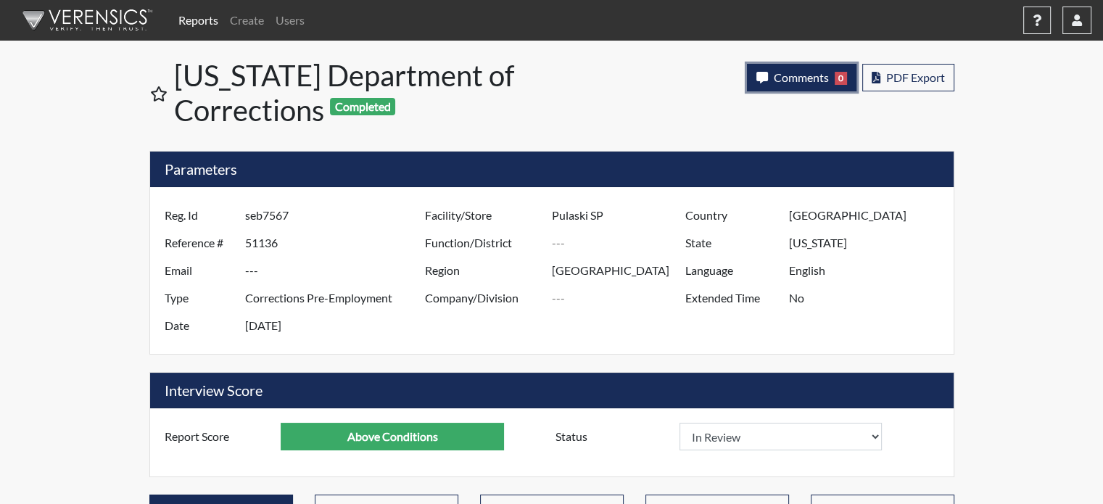
click at [796, 77] on span "Comments" at bounding box center [801, 77] width 55 height 14
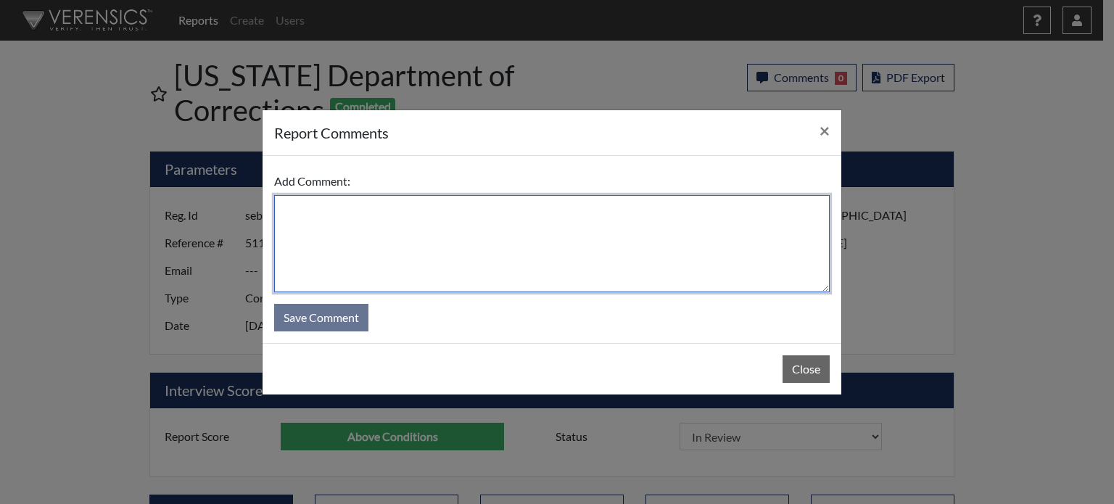
click at [654, 240] on textarea at bounding box center [552, 243] width 556 height 97
type textarea "SL 9/8/25"
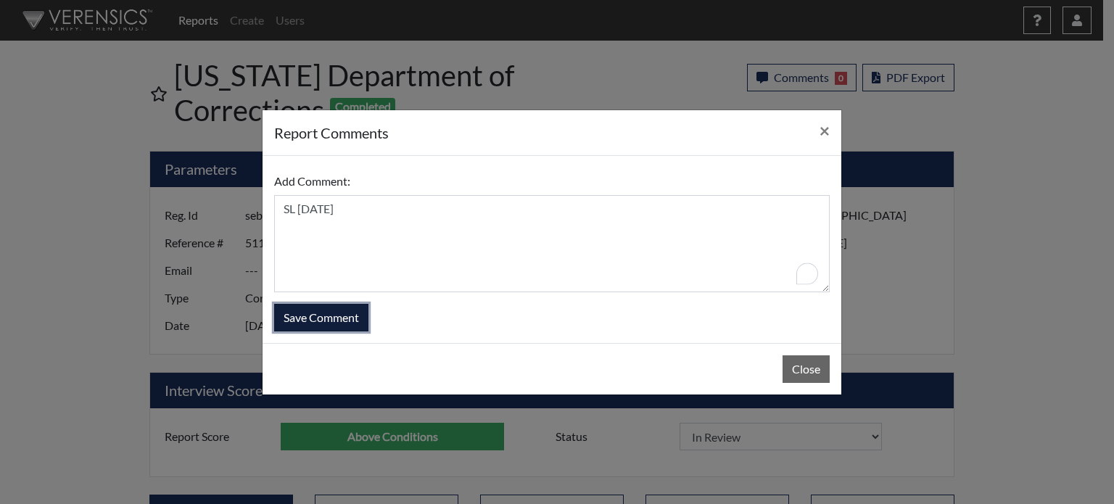
click at [351, 311] on button "Save Comment" at bounding box center [321, 318] width 94 height 28
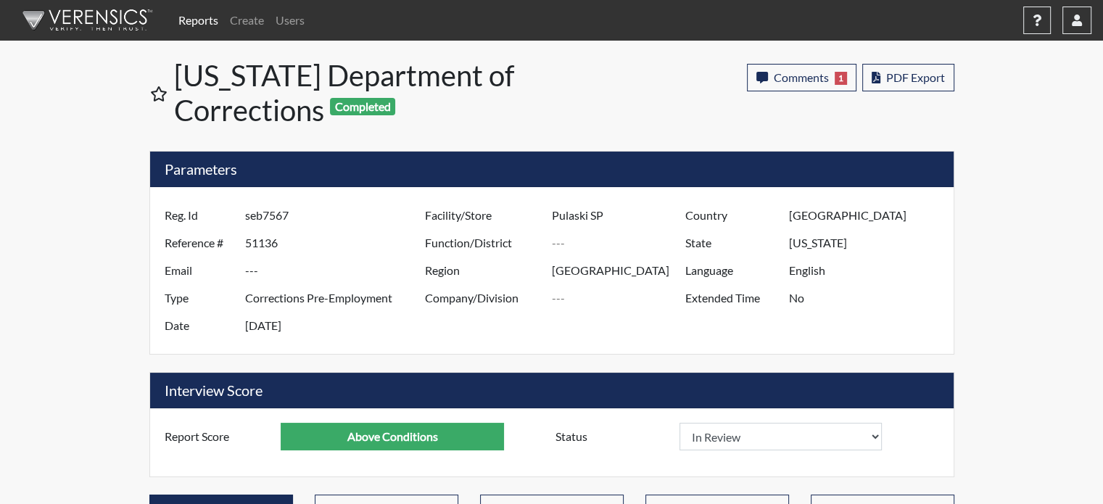
scroll to position [241, 603]
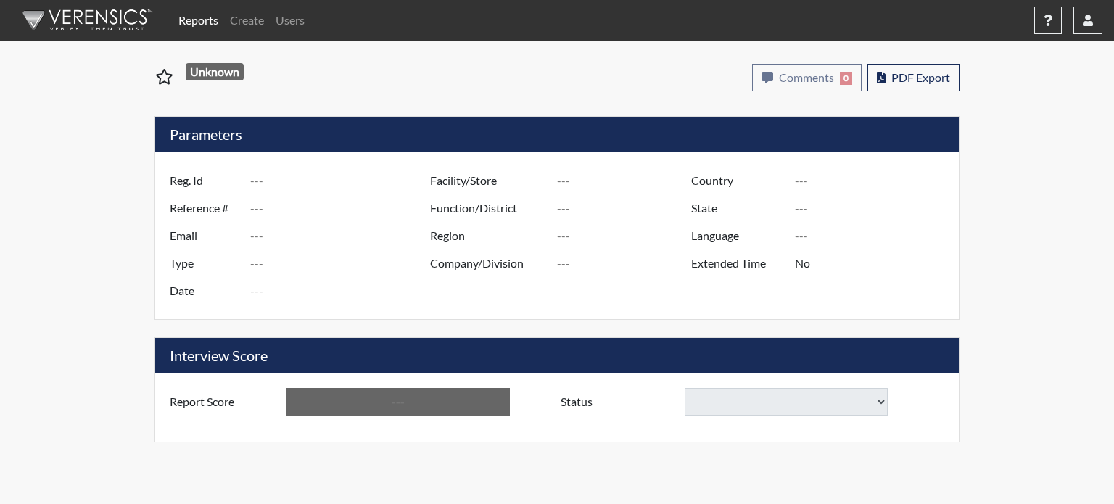
type input "nmb4763"
type input "51099"
type input "---"
type input "Corrections Pre-Employment"
type input "Sep 4, 2025"
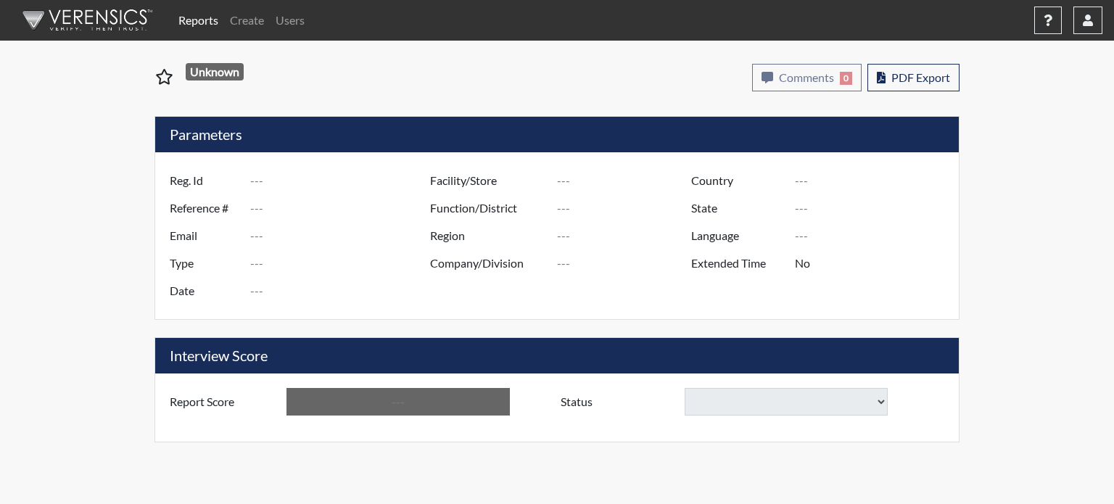
type input "Pulaski SP"
type input "[GEOGRAPHIC_DATA]"
type input "[US_STATE]"
type input "English"
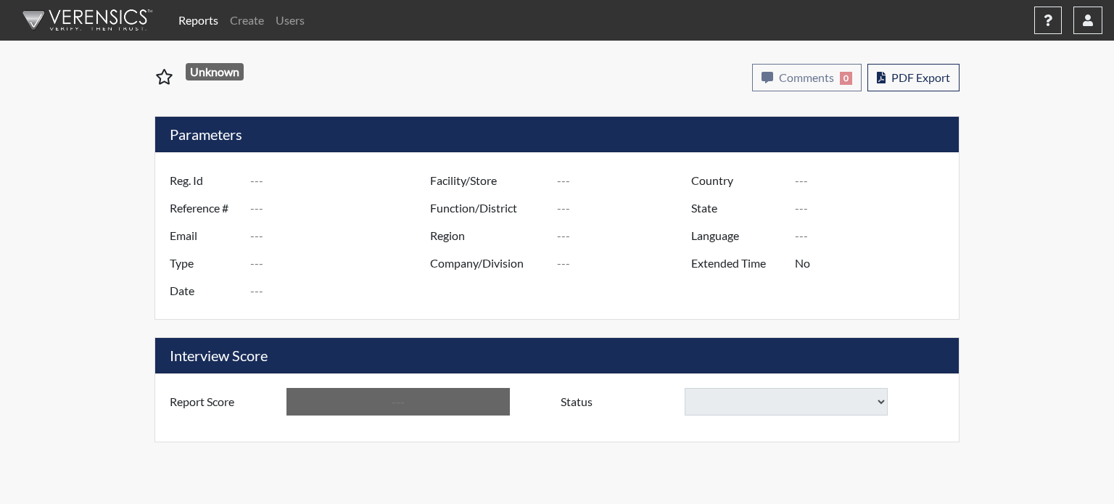
type input "Below Conditions"
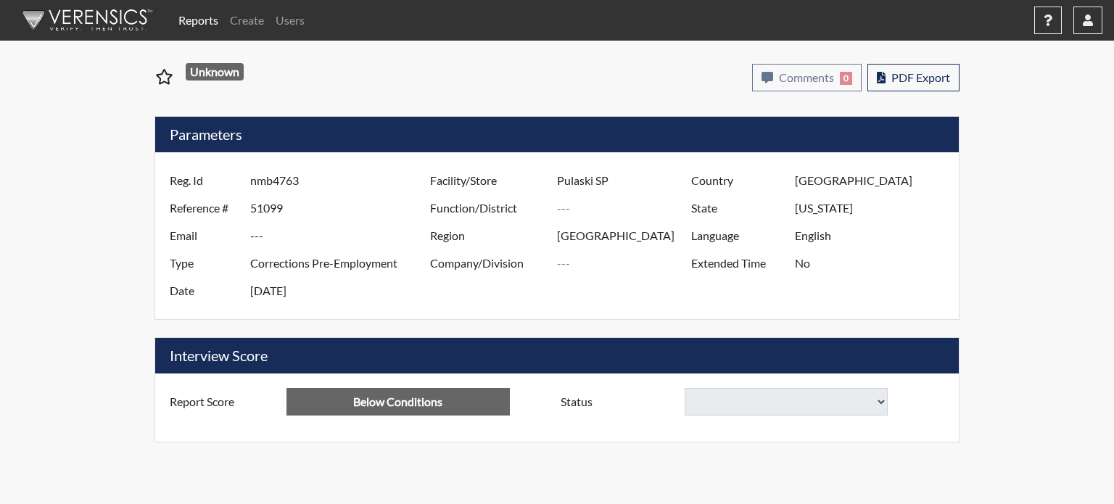
select select
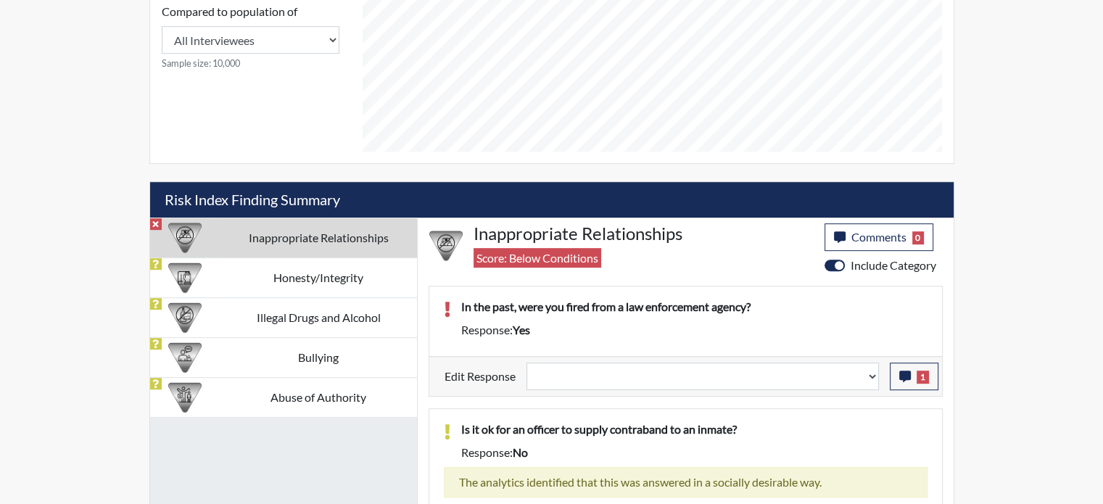
scroll to position [725, 0]
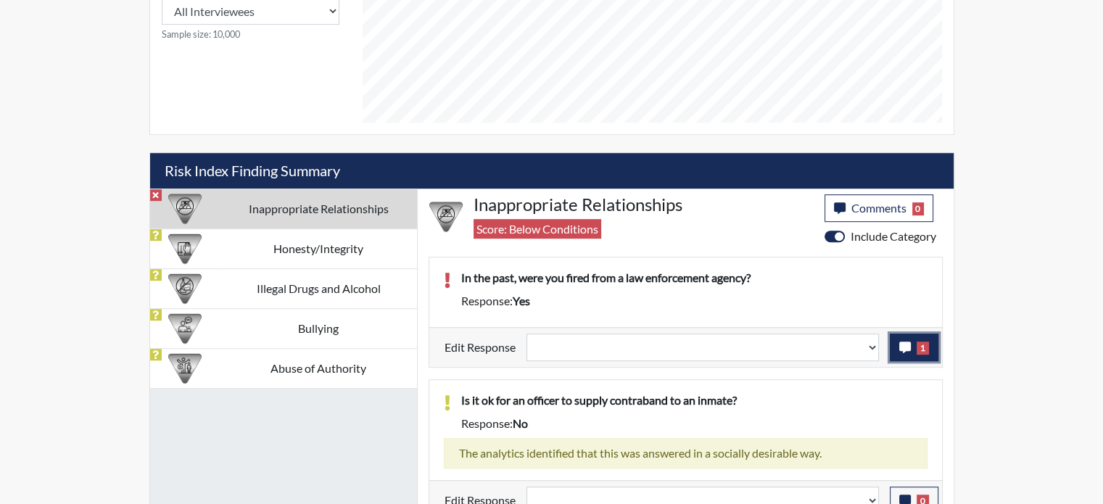
click at [902, 347] on icon "button" at bounding box center [905, 348] width 12 height 12
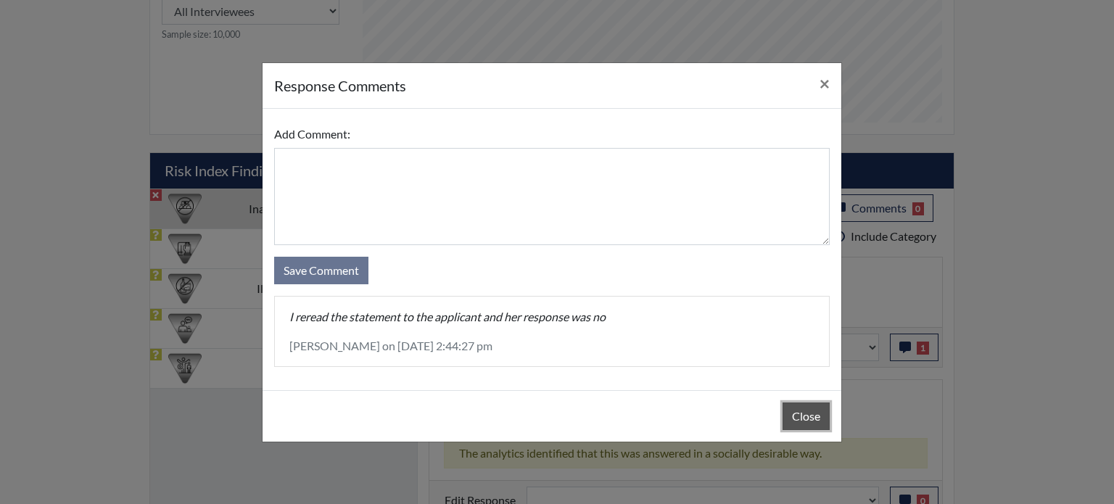
click at [804, 412] on button "Close" at bounding box center [806, 417] width 47 height 28
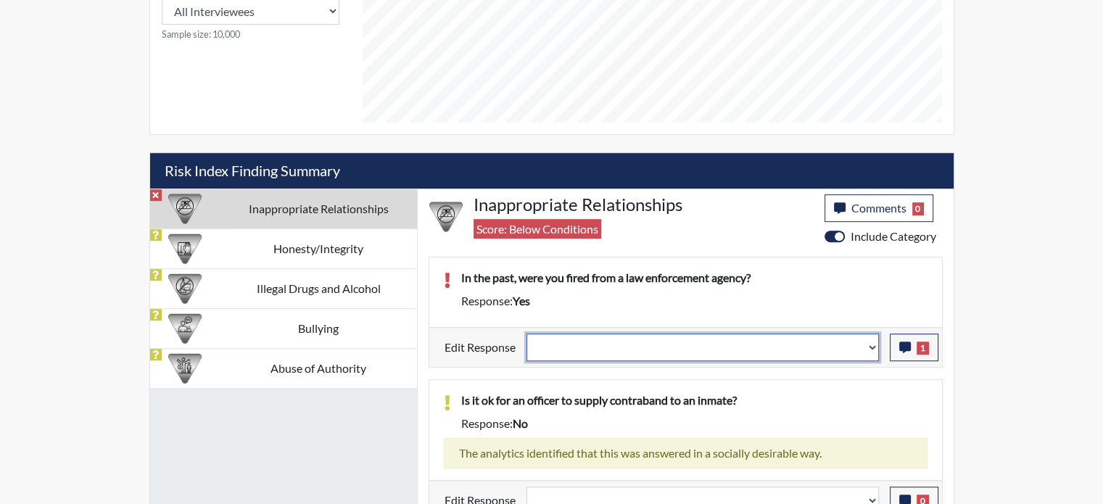
click at [871, 347] on select "Question is not relevant. Results will be updated. Reasonable explanation provi…" at bounding box center [703, 348] width 352 height 28
select select "reasonable-explanation-provided"
click at [527, 334] on select "Question is not relevant. Results will be updated. Reasonable explanation provi…" at bounding box center [703, 348] width 352 height 28
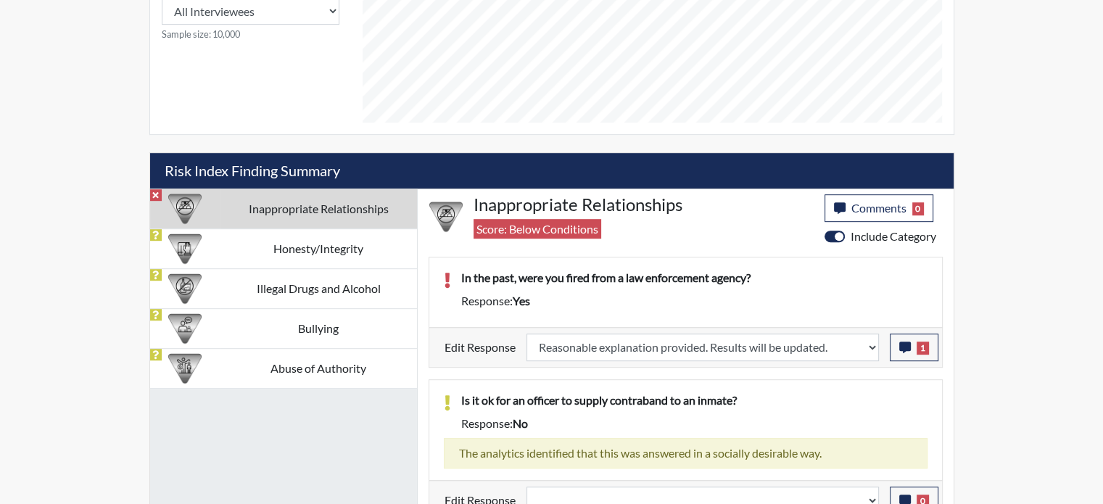
select select
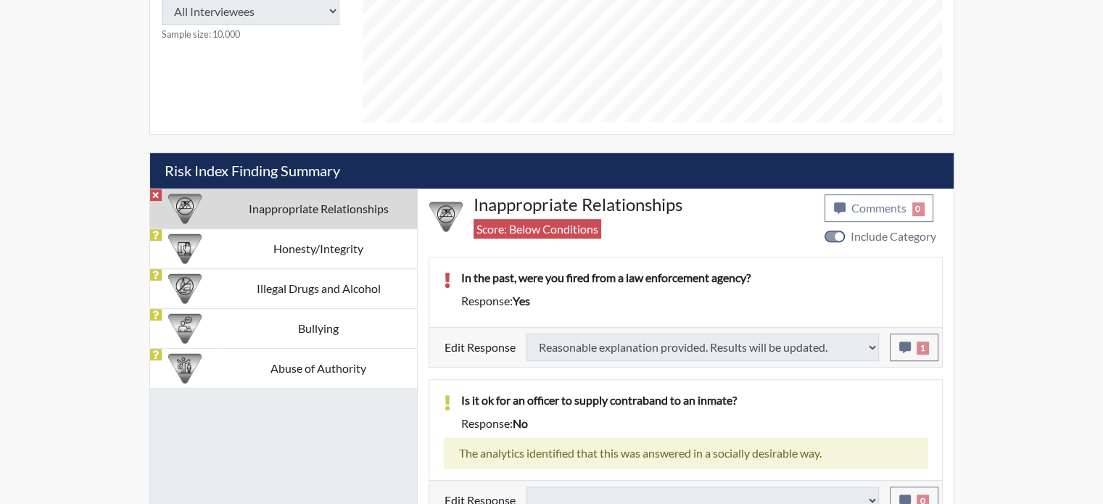
type input "Above Conditions"
select select
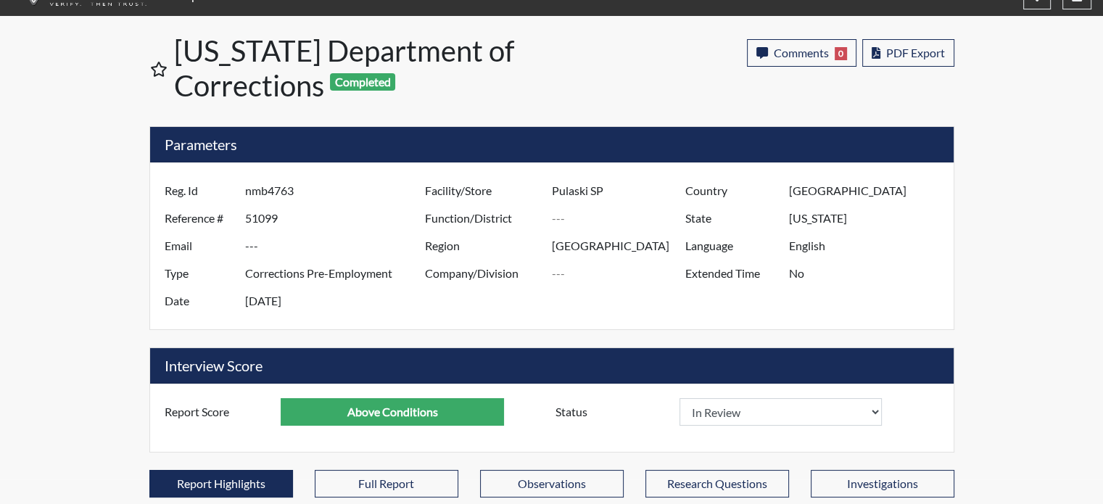
scroll to position [0, 0]
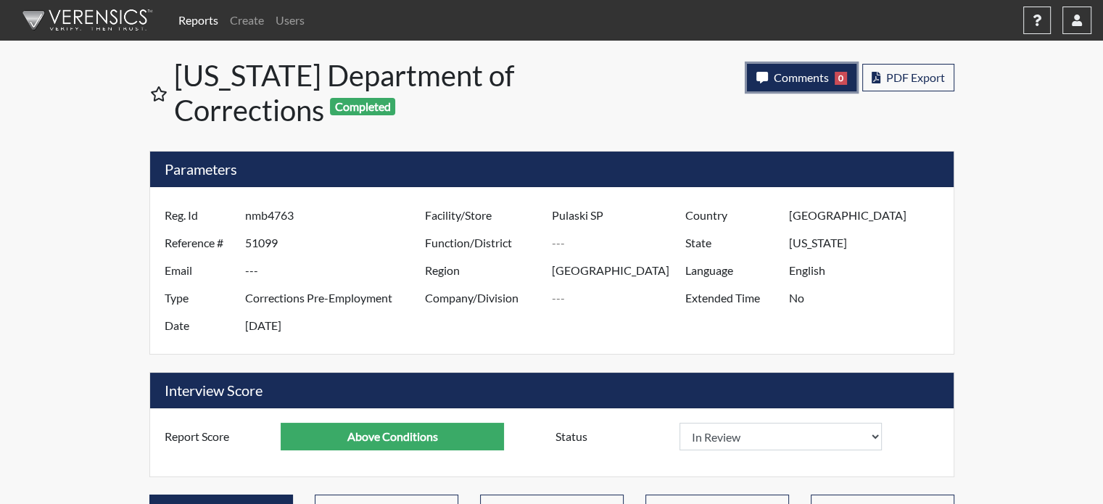
click at [795, 82] on span "Comments" at bounding box center [801, 77] width 55 height 14
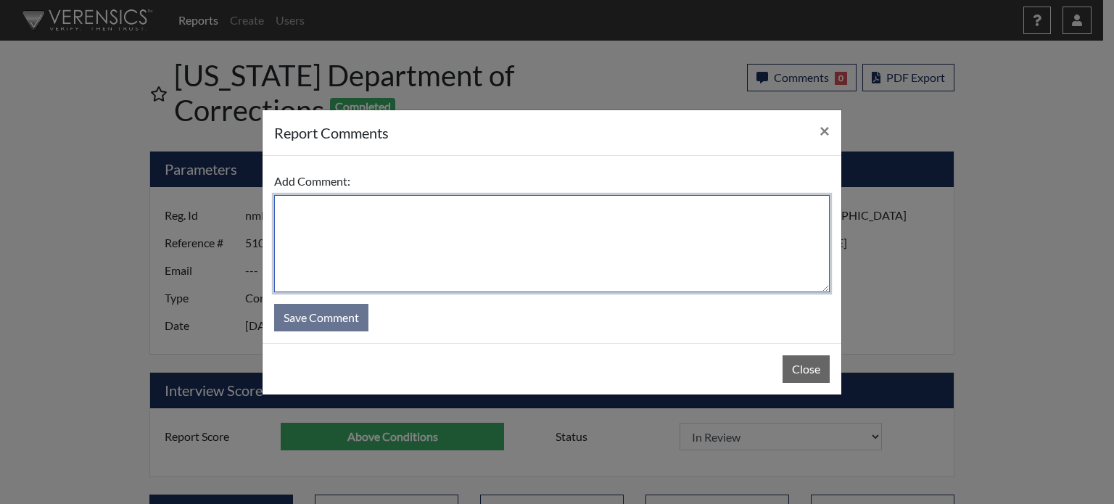
click at [738, 231] on textarea at bounding box center [552, 243] width 556 height 97
type textarea "SL 9/9/25"
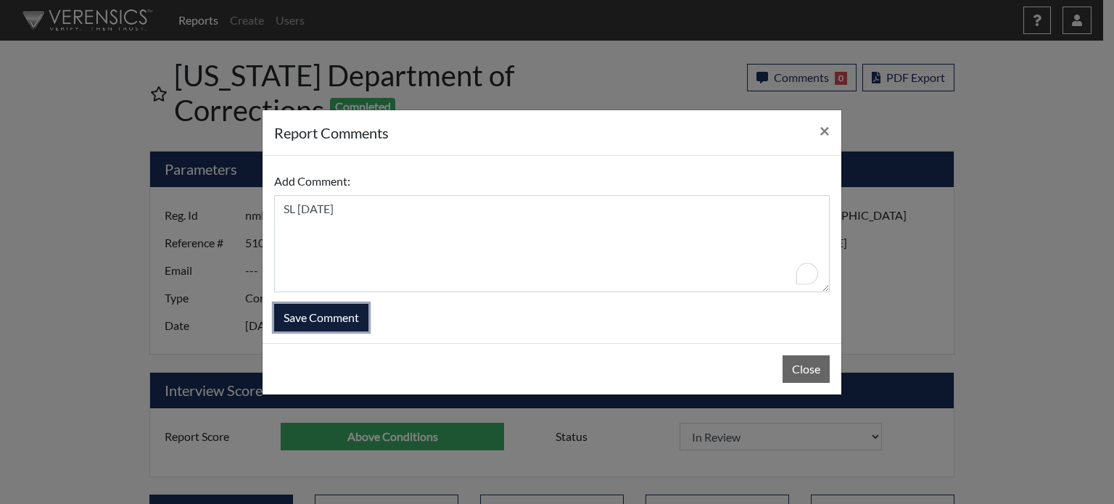
click at [354, 313] on button "Save Comment" at bounding box center [321, 318] width 94 height 28
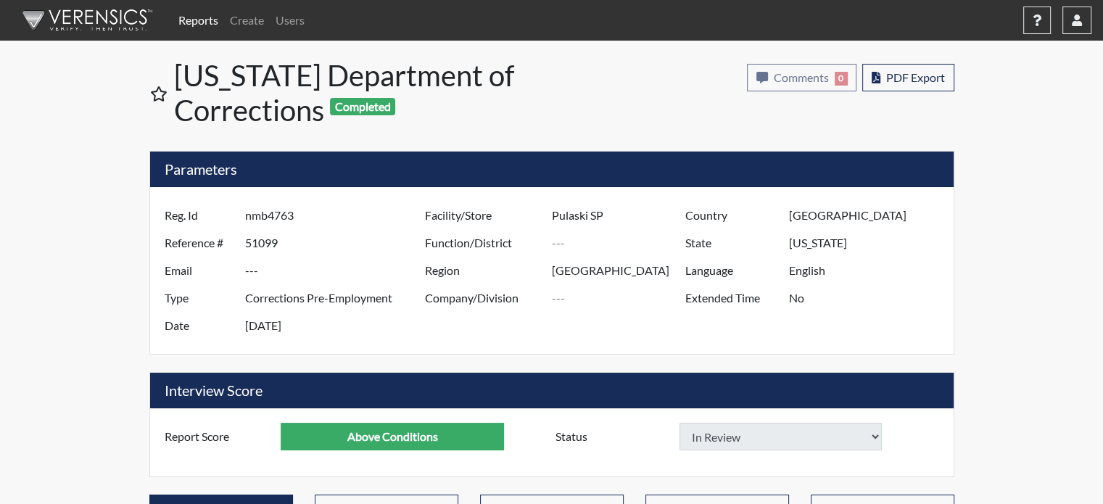
select select
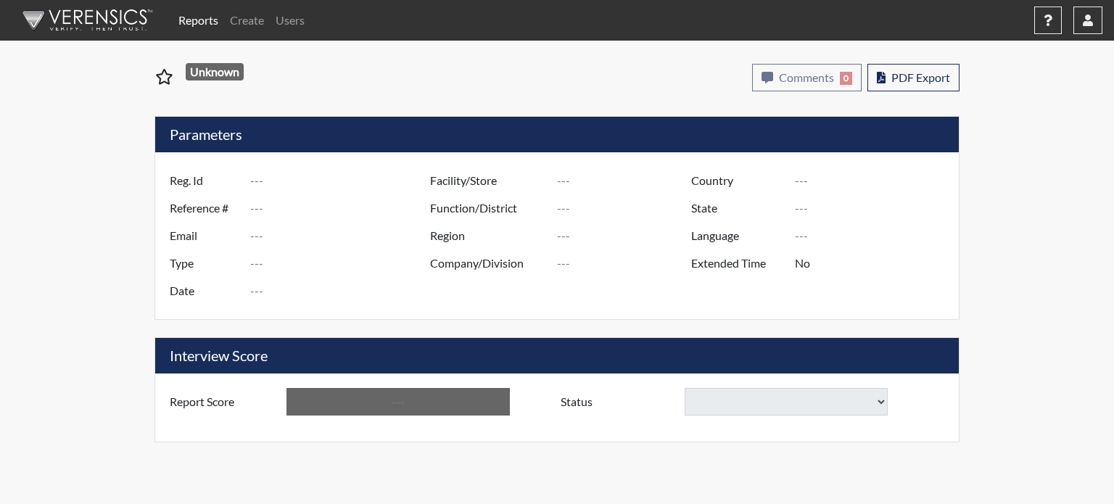
type input "ae8173"
type input "51021"
type input "---"
type input "Corrections Pre-Employment"
type input "[DATE]"
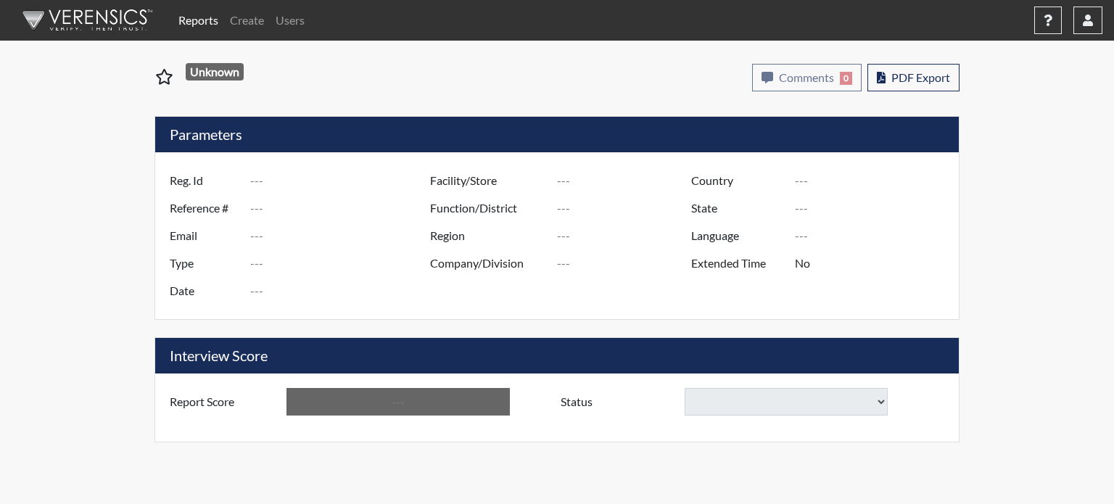
type input "Pulaski SP"
type input "[GEOGRAPHIC_DATA]"
type input "[US_STATE]"
type input "English"
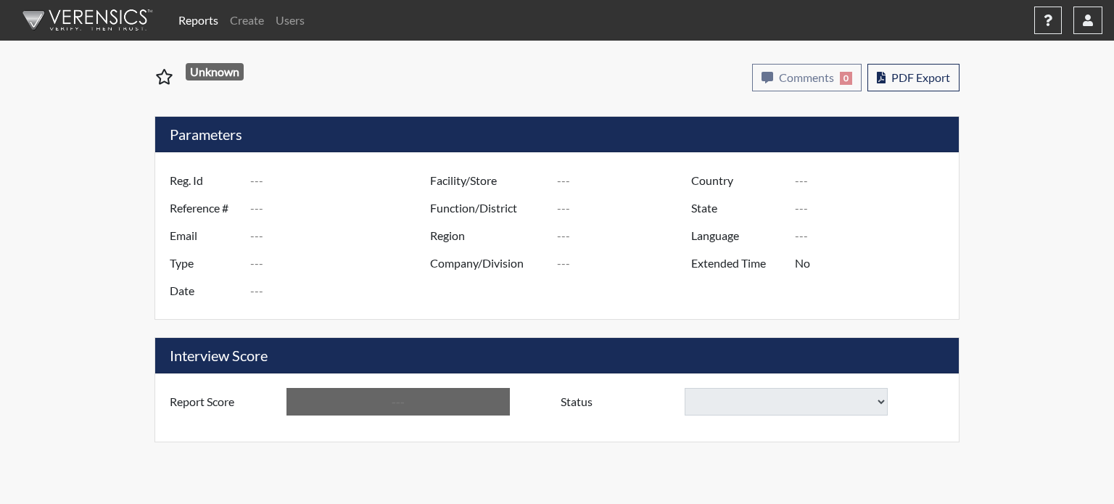
type input "Below Conditions"
select select
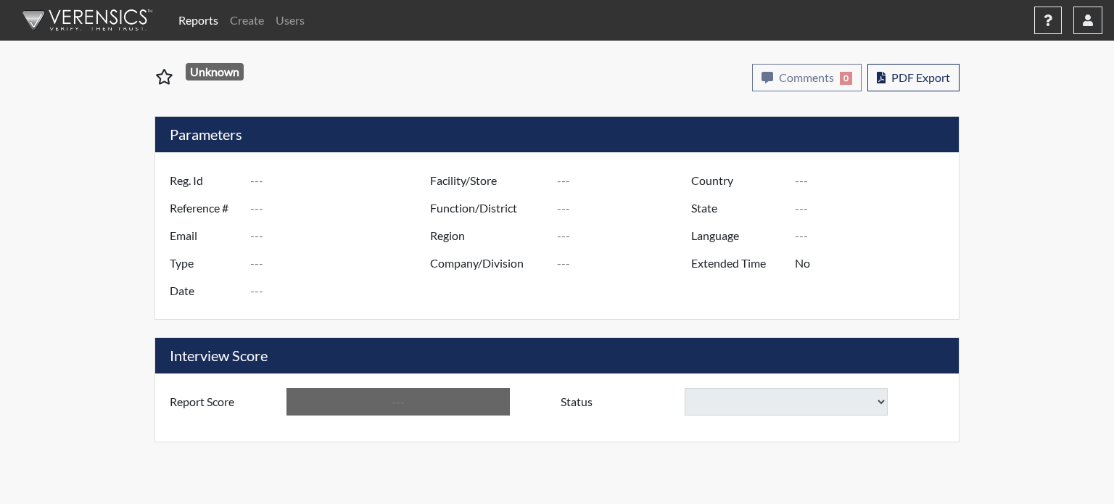
select select
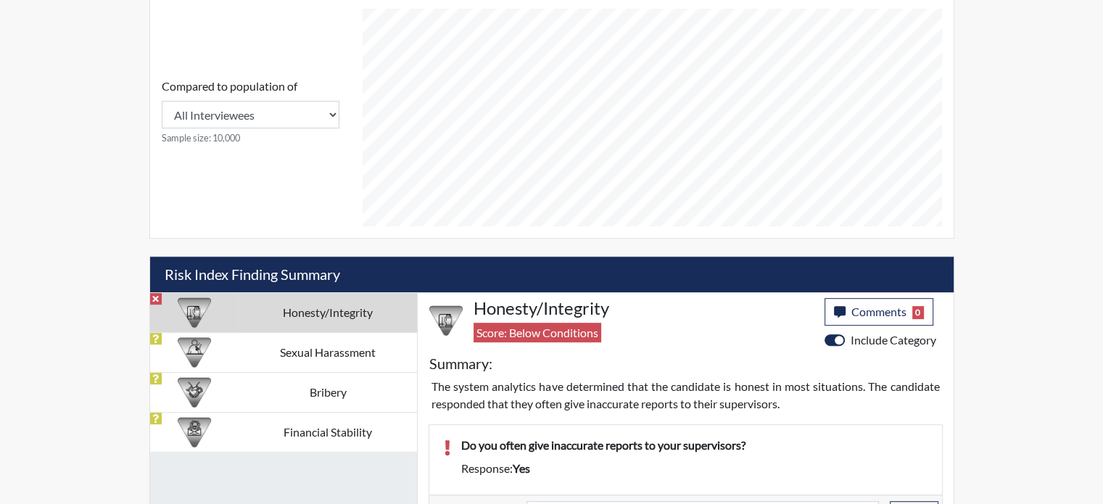
scroll to position [653, 0]
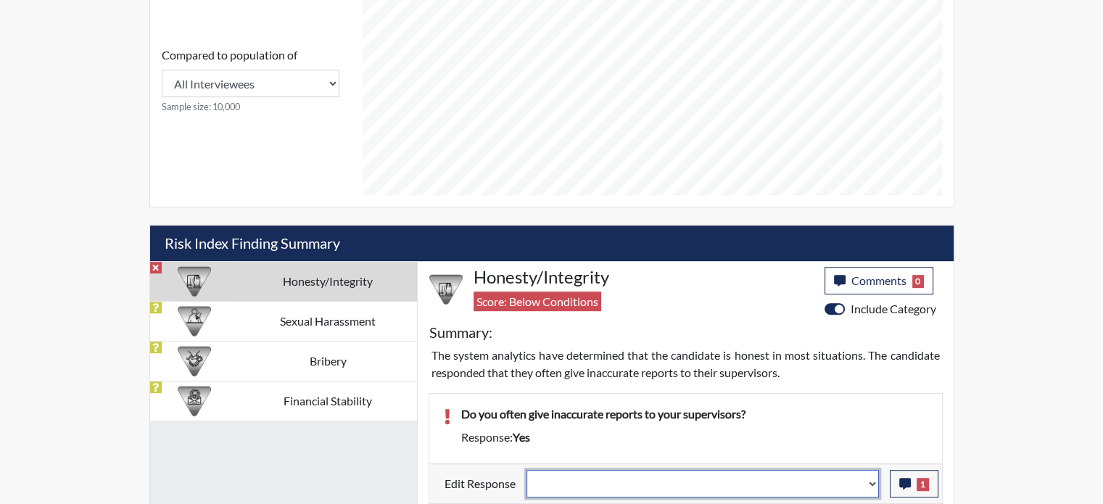
click at [876, 478] on select "Question is not relevant. Results will be updated. Reasonable explanation provi…" at bounding box center [703, 484] width 352 height 28
select select "reasonable-explanation-provided"
click at [527, 470] on select "Question is not relevant. Results will be updated. Reasonable explanation provi…" at bounding box center [703, 484] width 352 height 28
select select
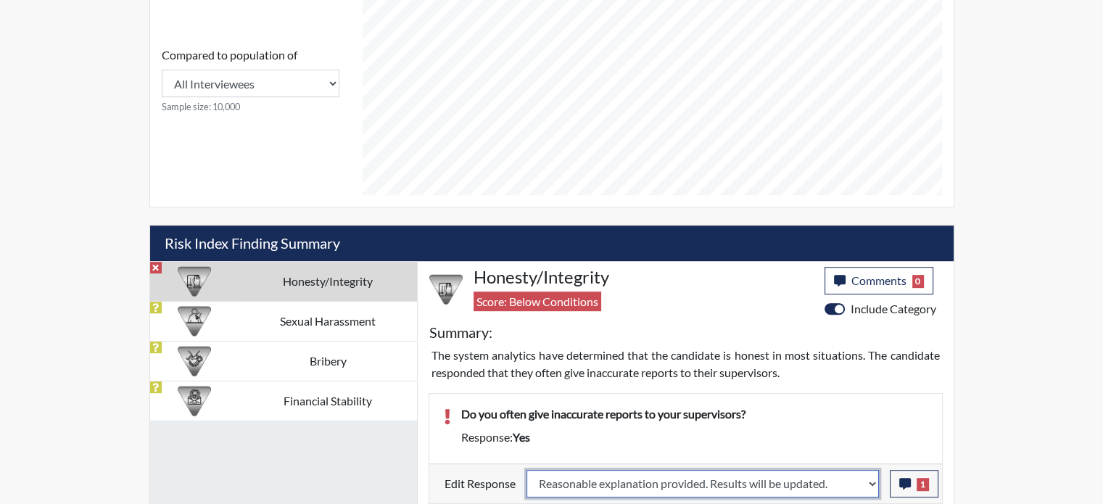
select select
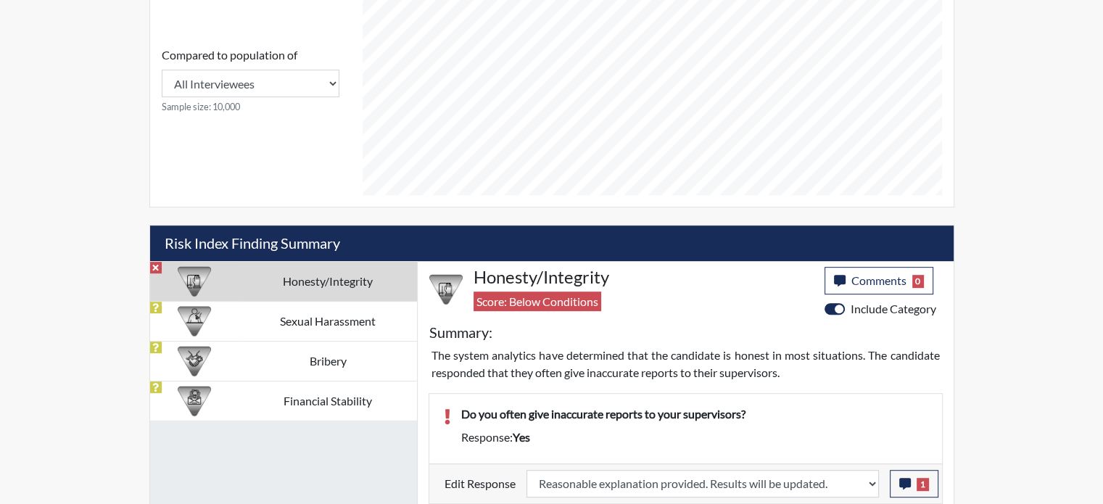
select select
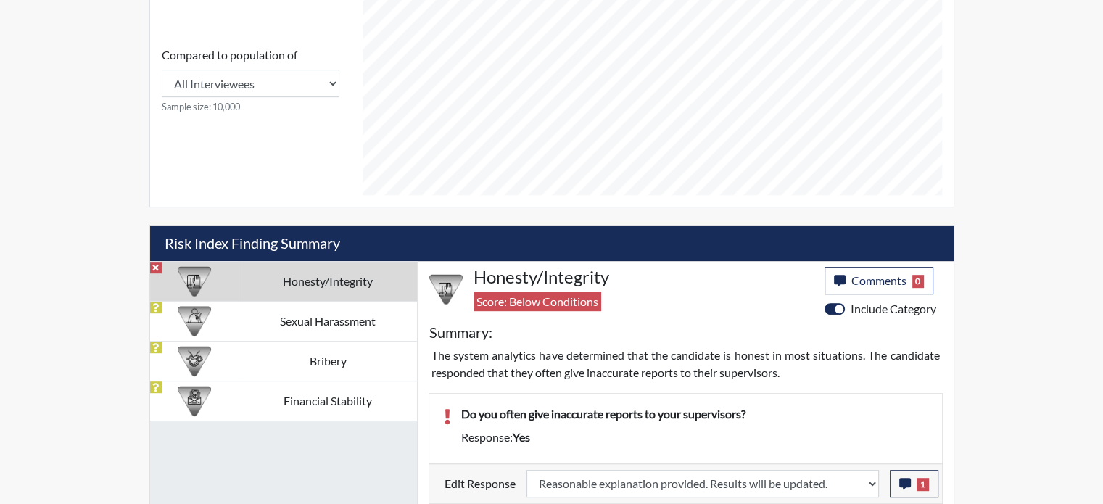
select select
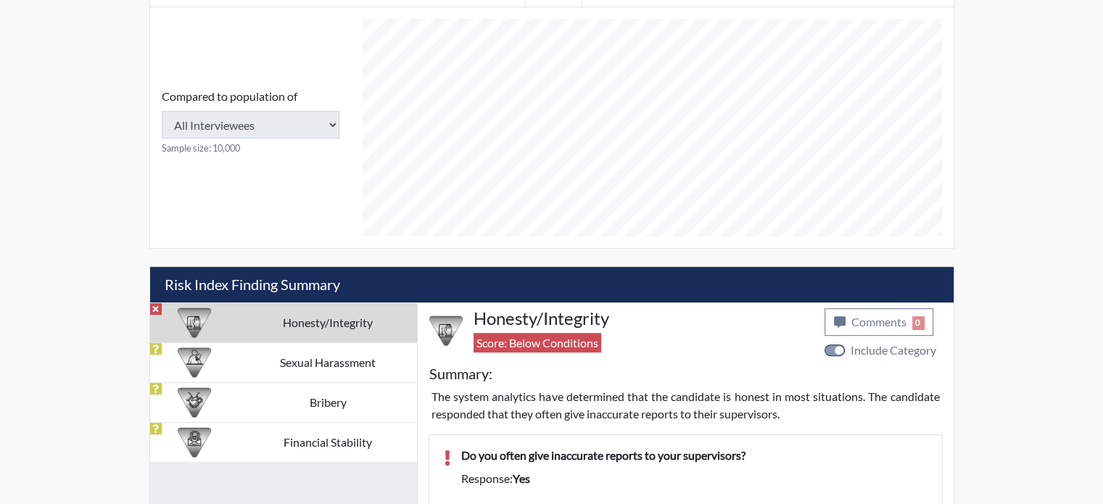
scroll to position [290, 0]
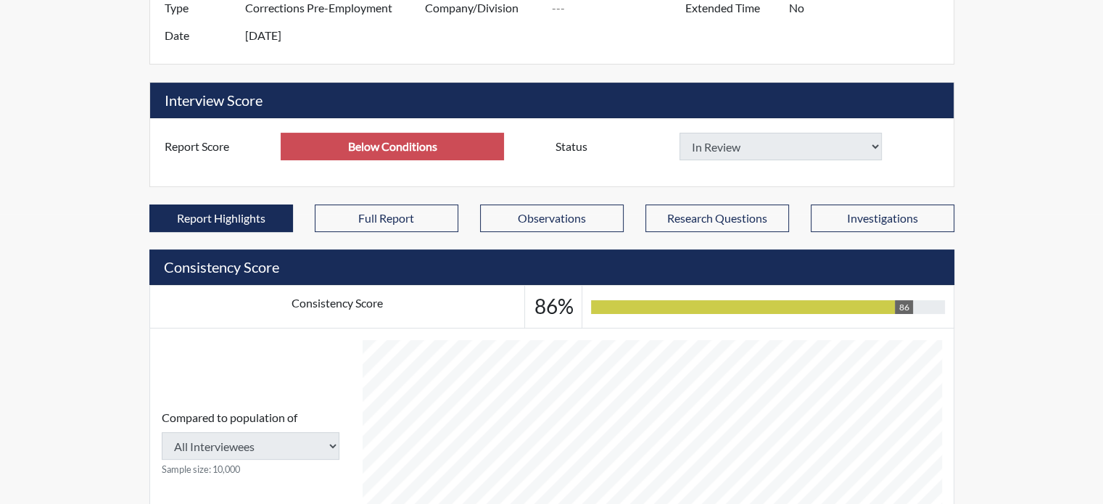
type input "Above Conditions"
select select
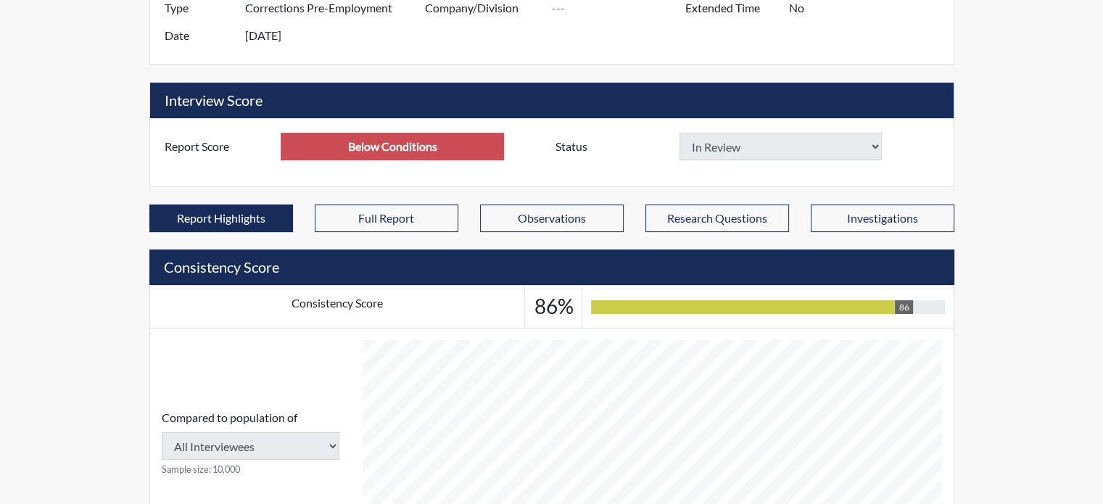
select select
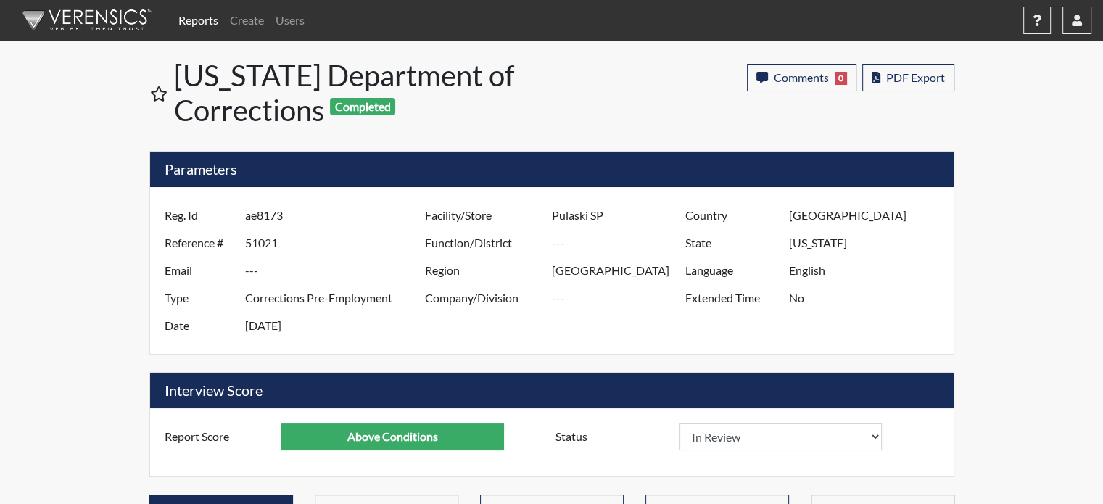
scroll to position [241, 603]
click at [796, 78] on span "Comments" at bounding box center [801, 77] width 55 height 14
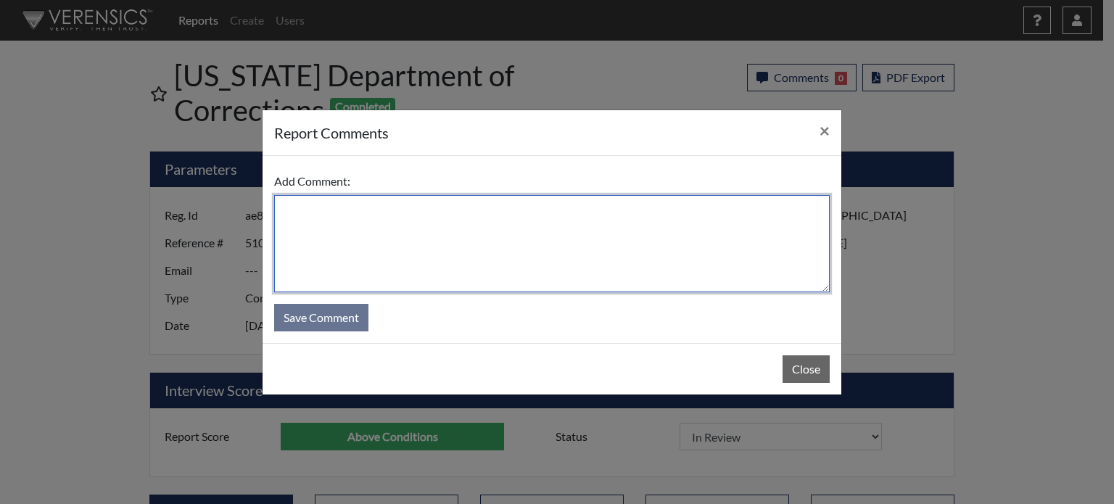
click at [717, 226] on textarea at bounding box center [552, 243] width 556 height 97
type textarea "SL 9/9/25"
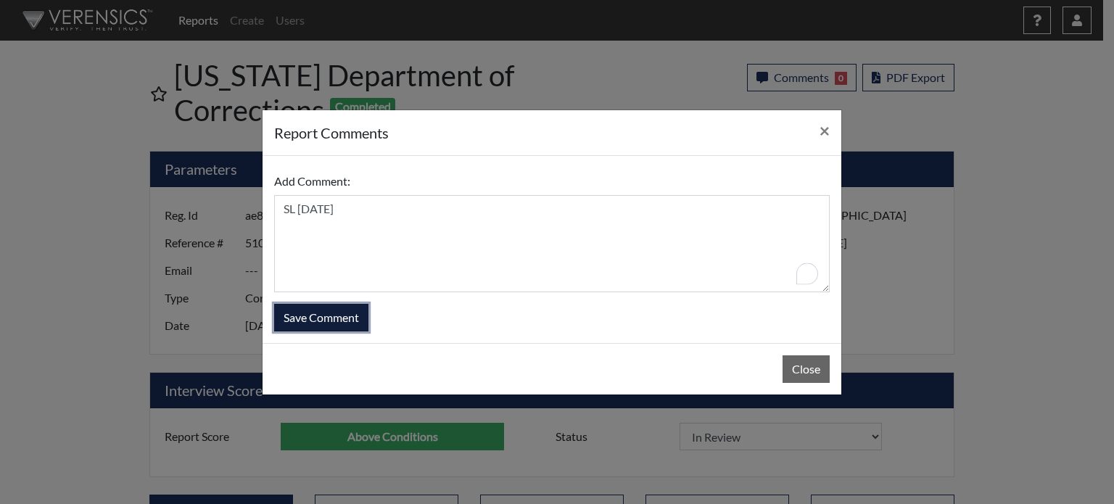
click at [331, 305] on button "Save Comment" at bounding box center [321, 318] width 94 height 28
select select
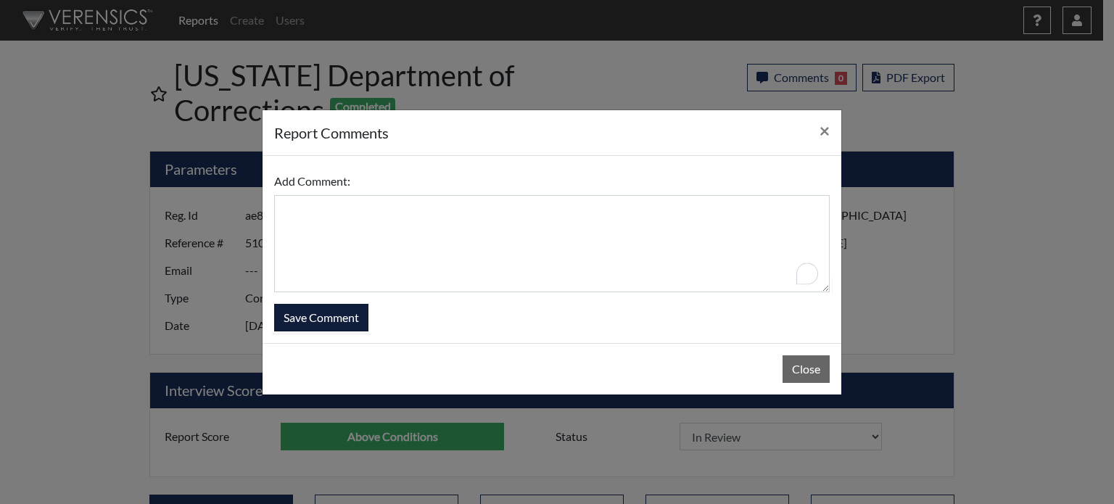
select select
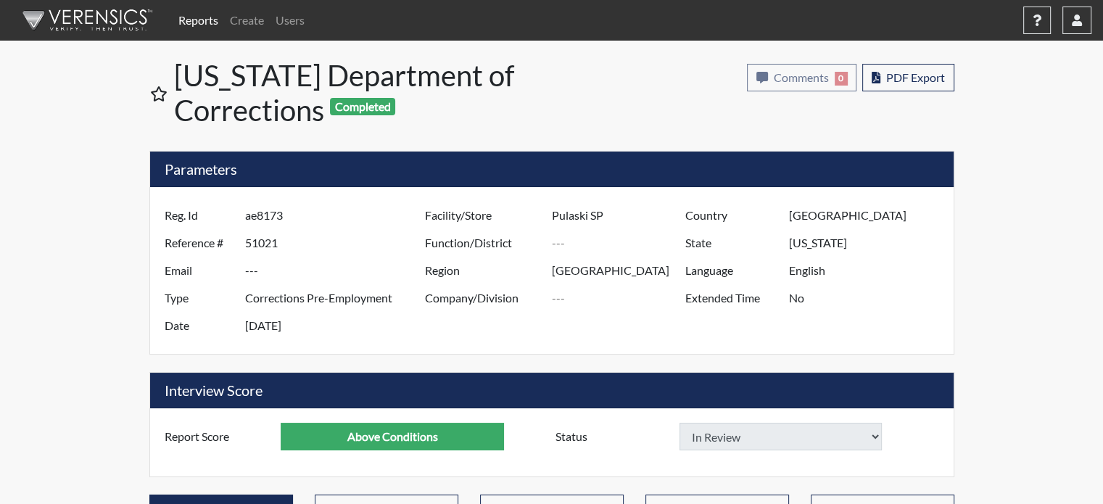
select select
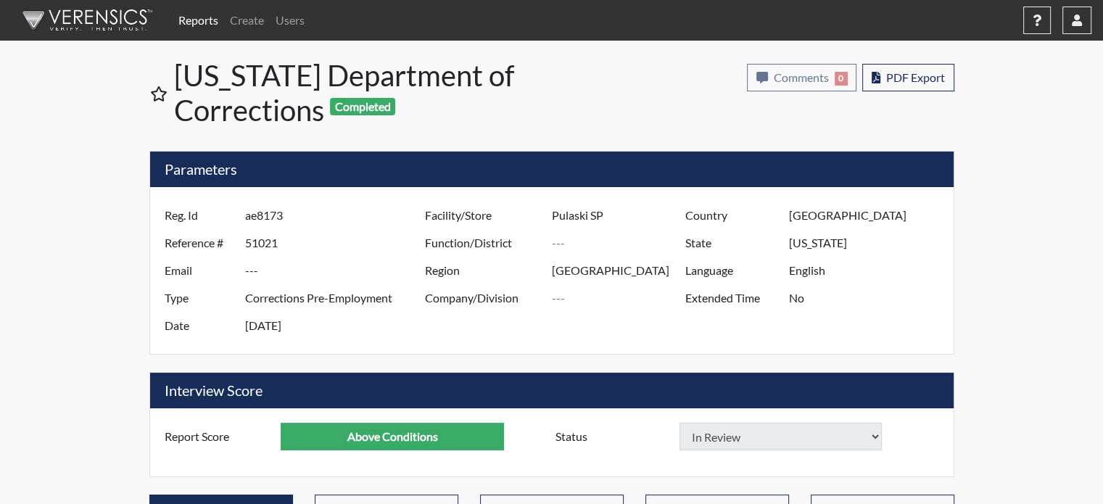
select select
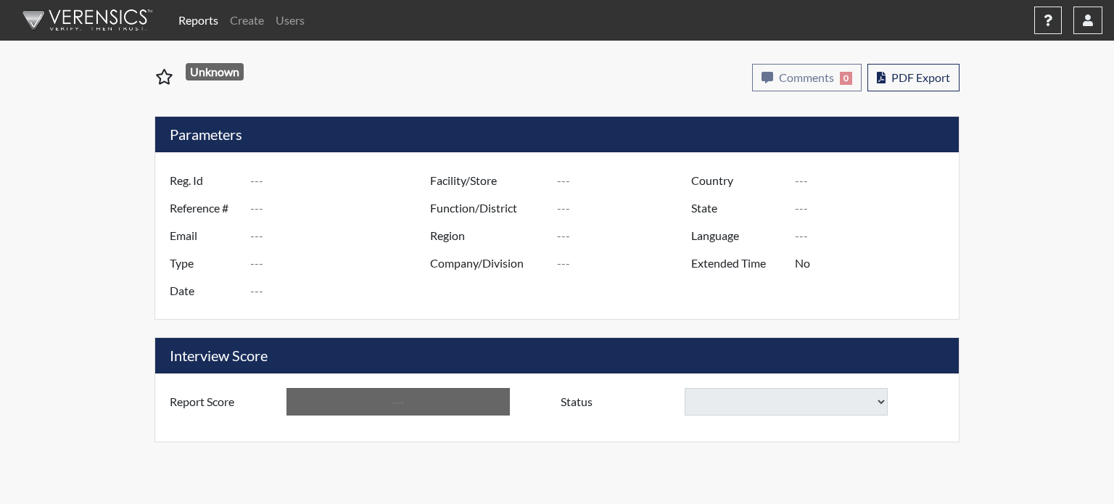
type input "csw7322"
type input "51034"
type input "---"
type input "Corrections Pre-Employment"
type input "[DATE]"
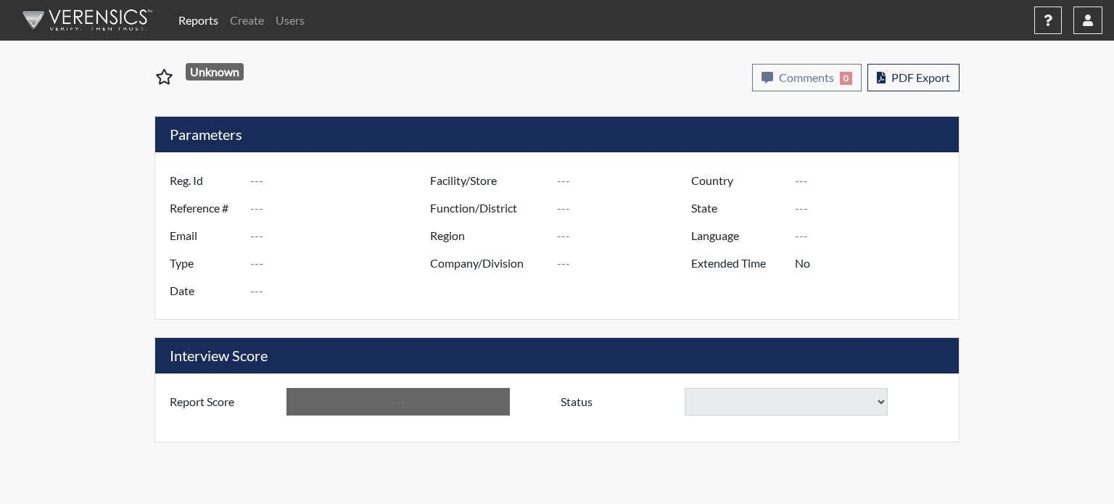
type input "Pulaski SP"
type input "[GEOGRAPHIC_DATA]"
type input "[US_STATE]"
type input "English"
type input "Below Conditions"
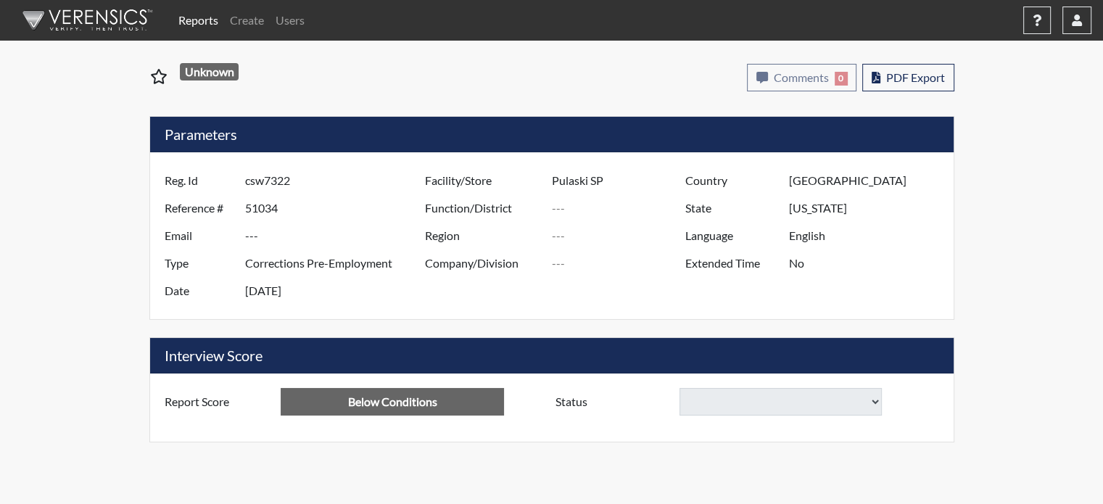
select select
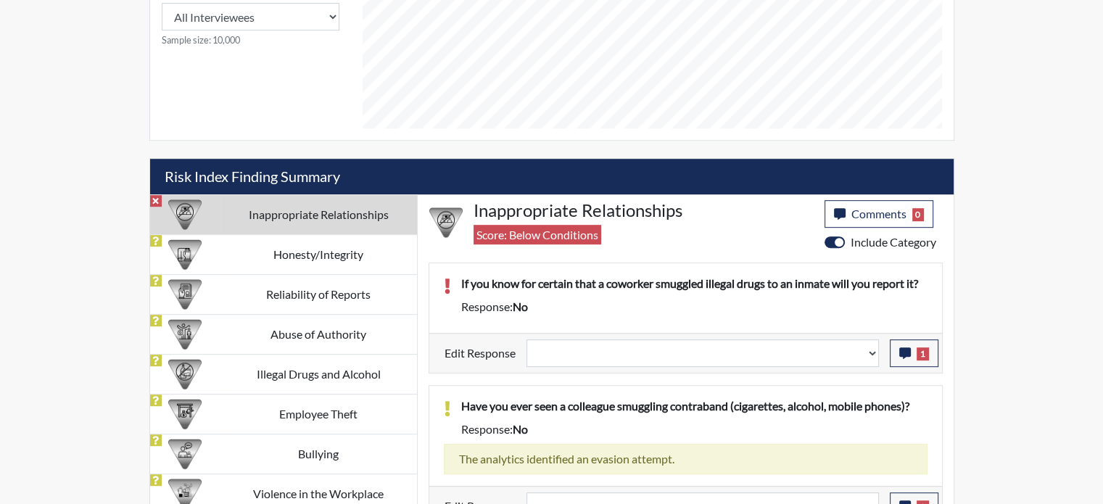
scroll to position [738, 0]
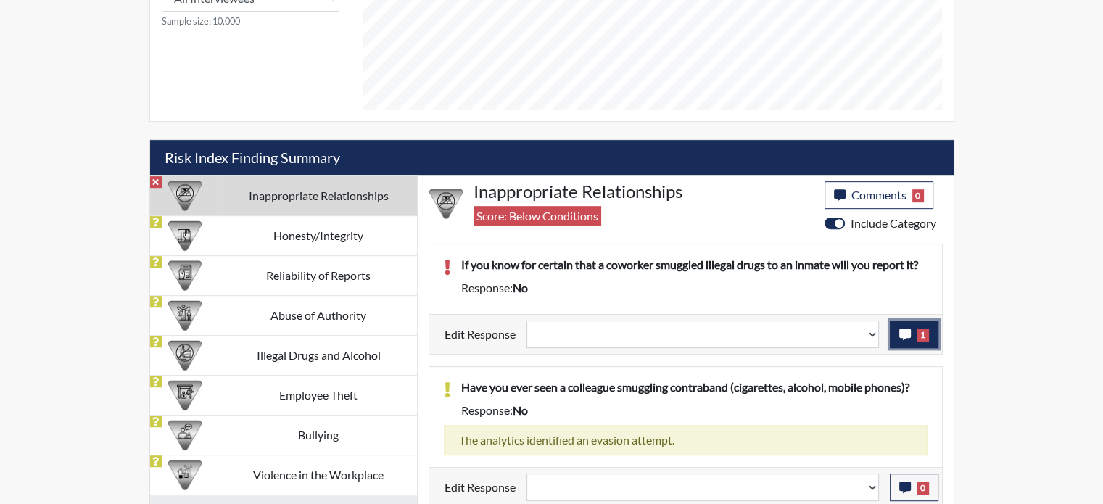
click at [904, 331] on icon "button" at bounding box center [905, 335] width 12 height 12
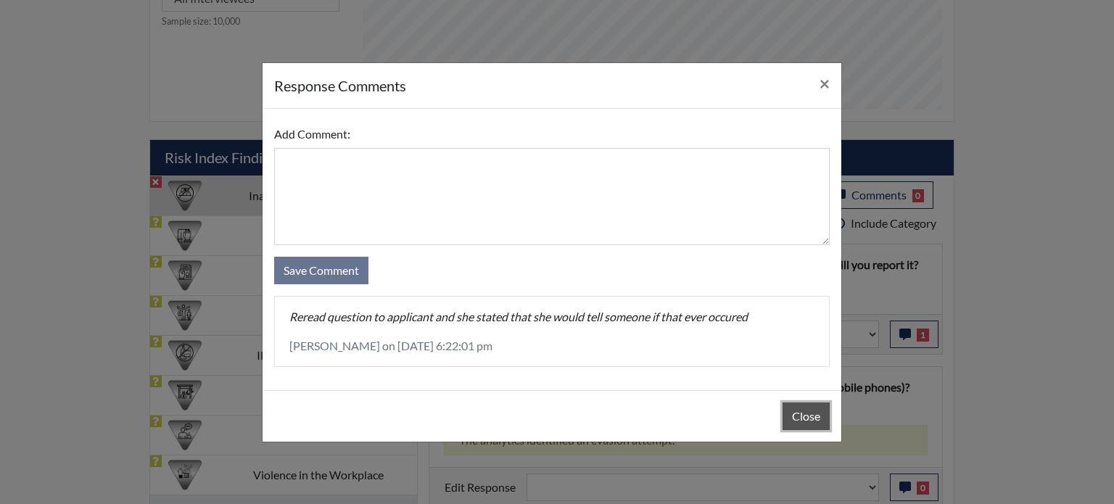
click at [786, 409] on button "Close" at bounding box center [806, 417] width 47 height 28
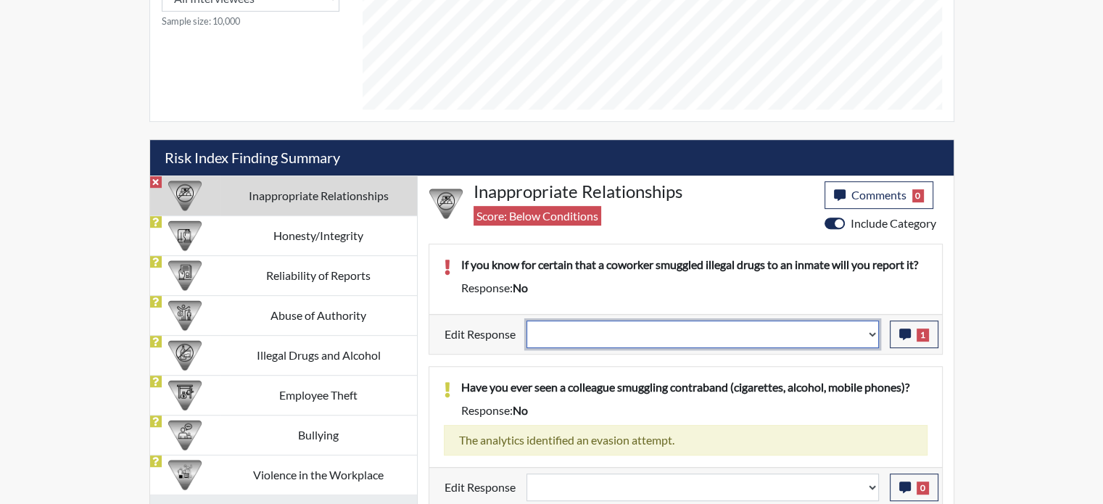
click at [873, 327] on select "Question is not relevant. Results will be updated. Reasonable explanation provi…" at bounding box center [703, 335] width 352 height 28
select select "reasonable-explanation-provided"
click at [527, 321] on select "Question is not relevant. Results will be updated. Reasonable explanation provi…" at bounding box center [703, 335] width 352 height 28
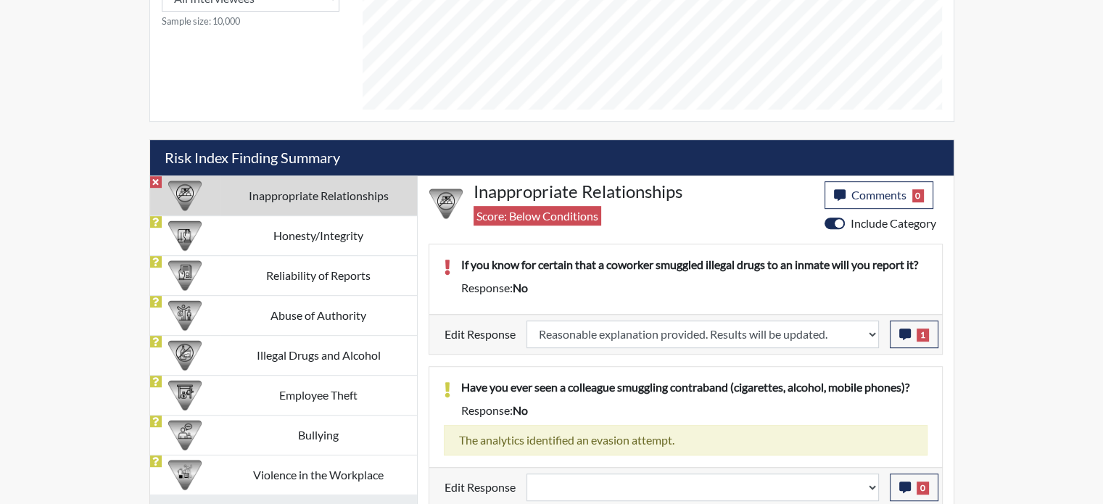
select select
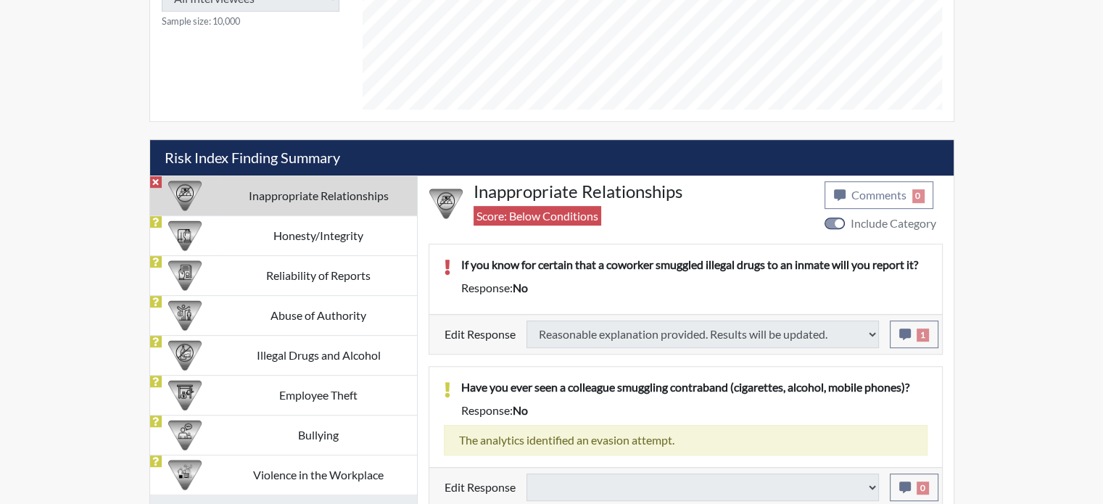
type input "Above Conditions"
select select
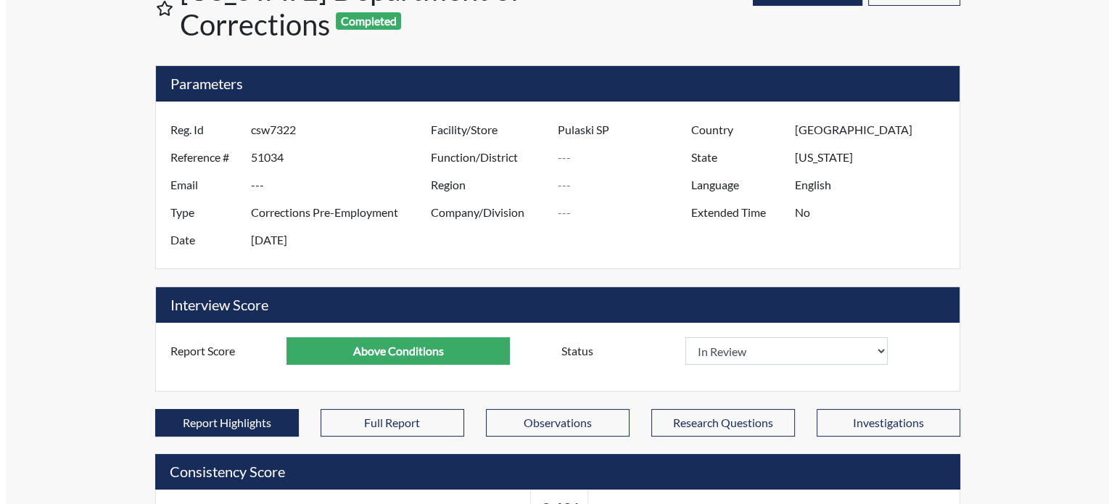
scroll to position [0, 0]
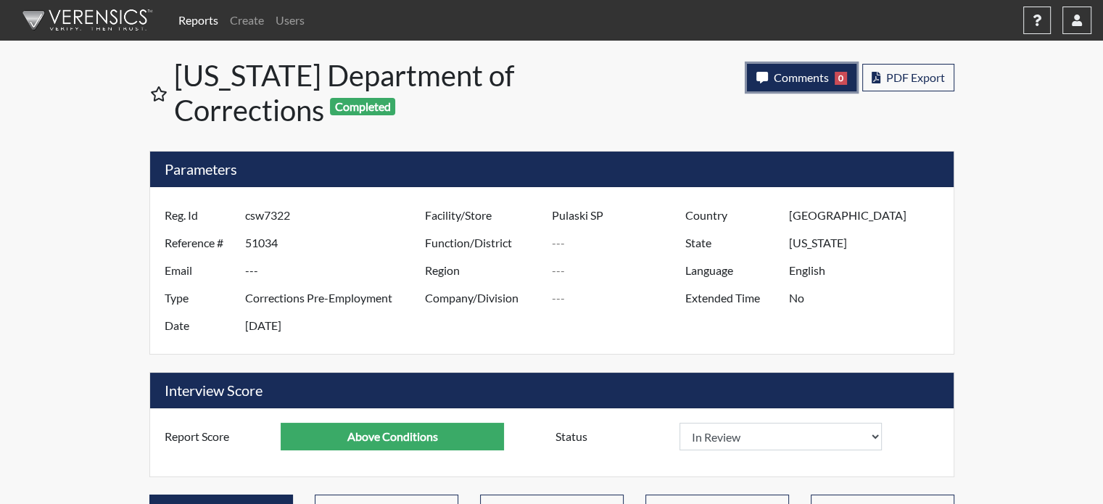
click at [808, 82] on span "Comments" at bounding box center [801, 77] width 55 height 14
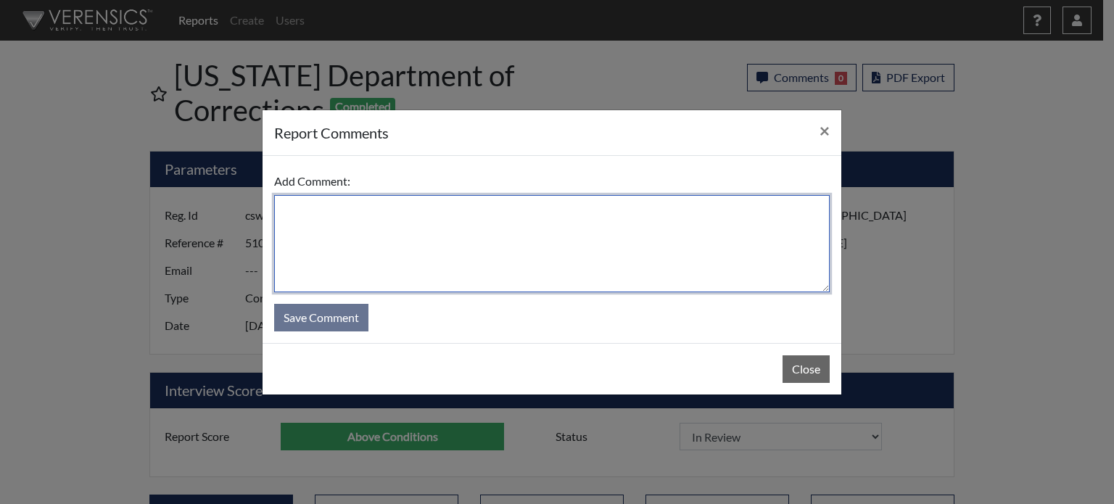
click at [609, 242] on textarea at bounding box center [552, 243] width 556 height 97
